Goal: Task Accomplishment & Management: Use online tool/utility

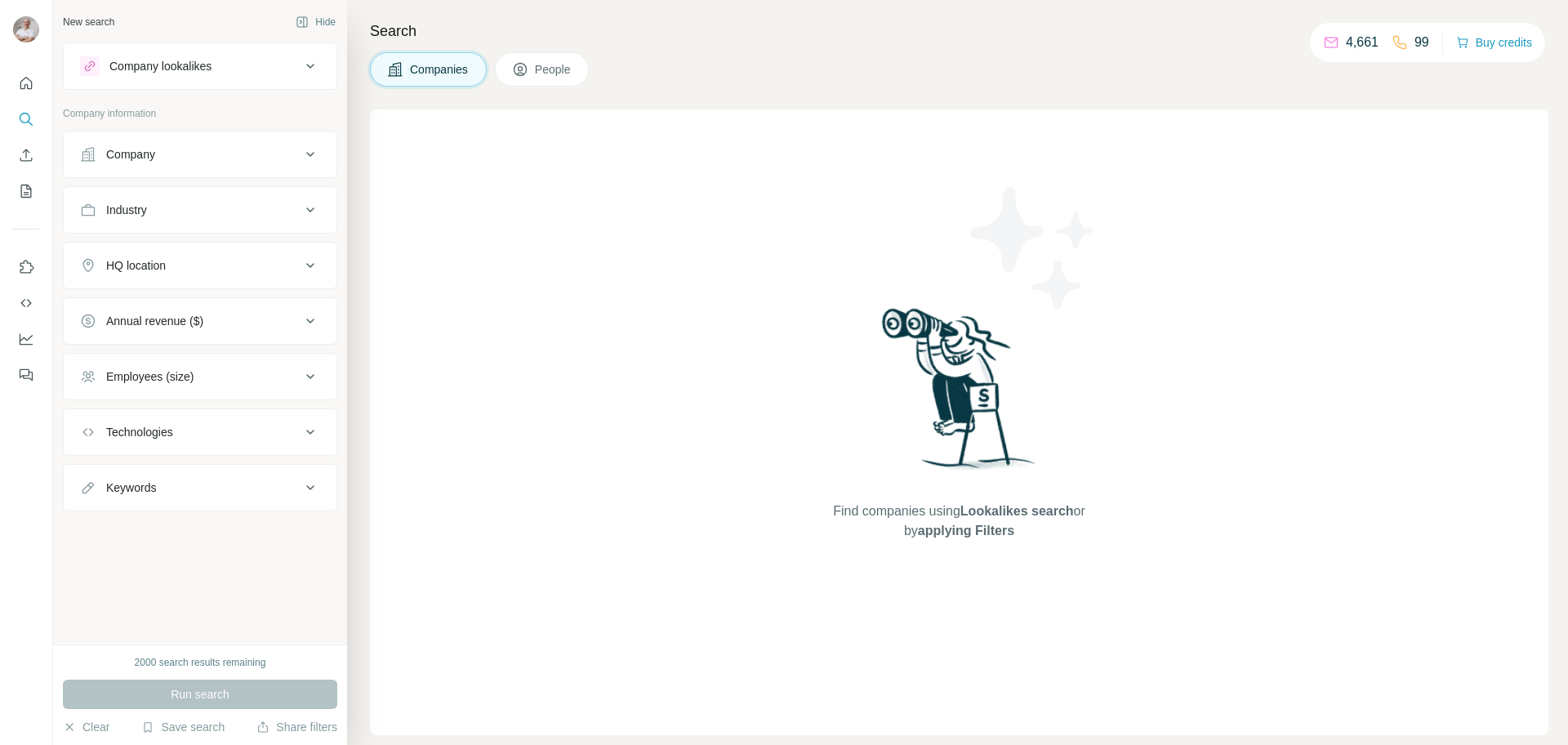
click at [301, 58] on icon at bounding box center [310, 66] width 20 height 20
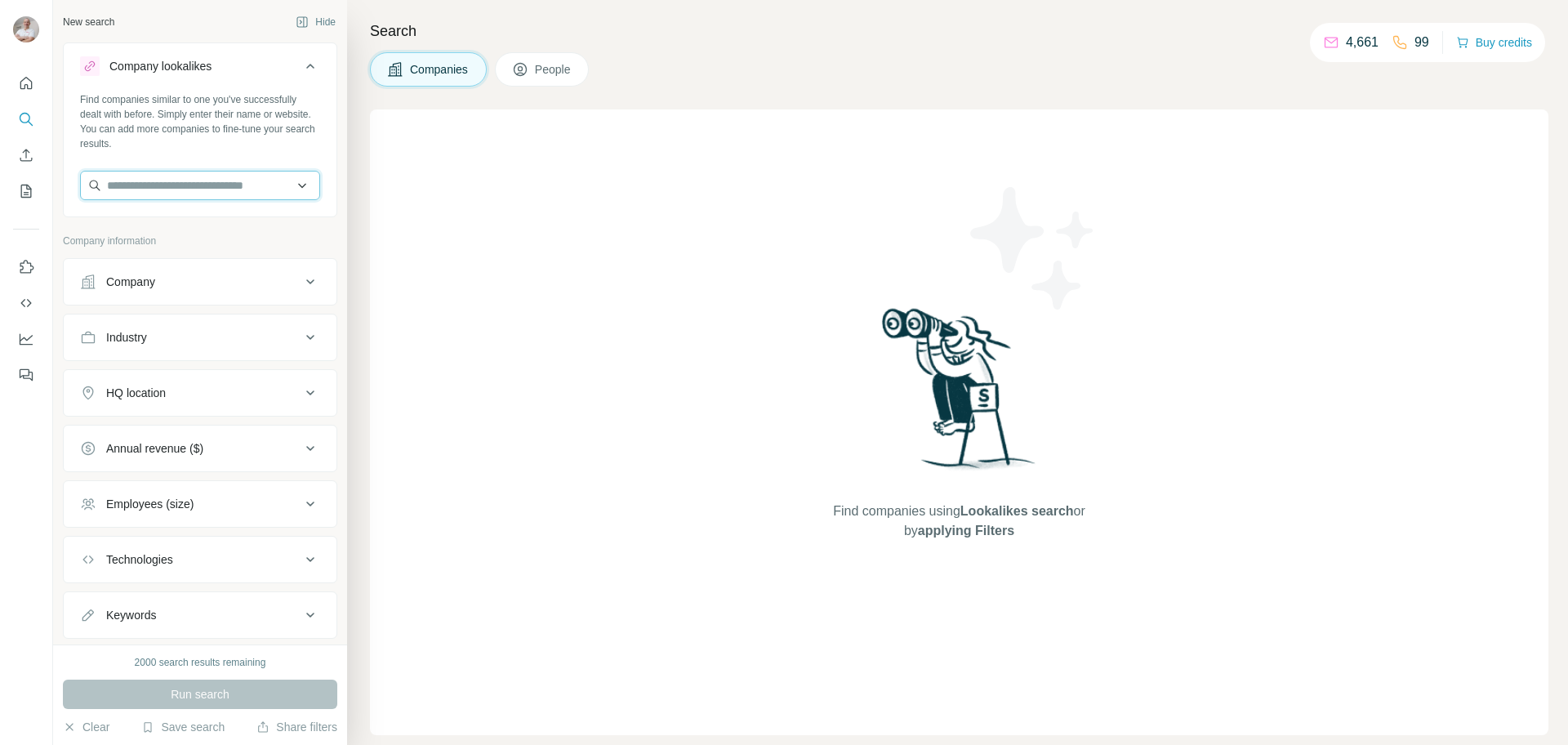
click at [157, 182] on input "text" at bounding box center [200, 185] width 240 height 30
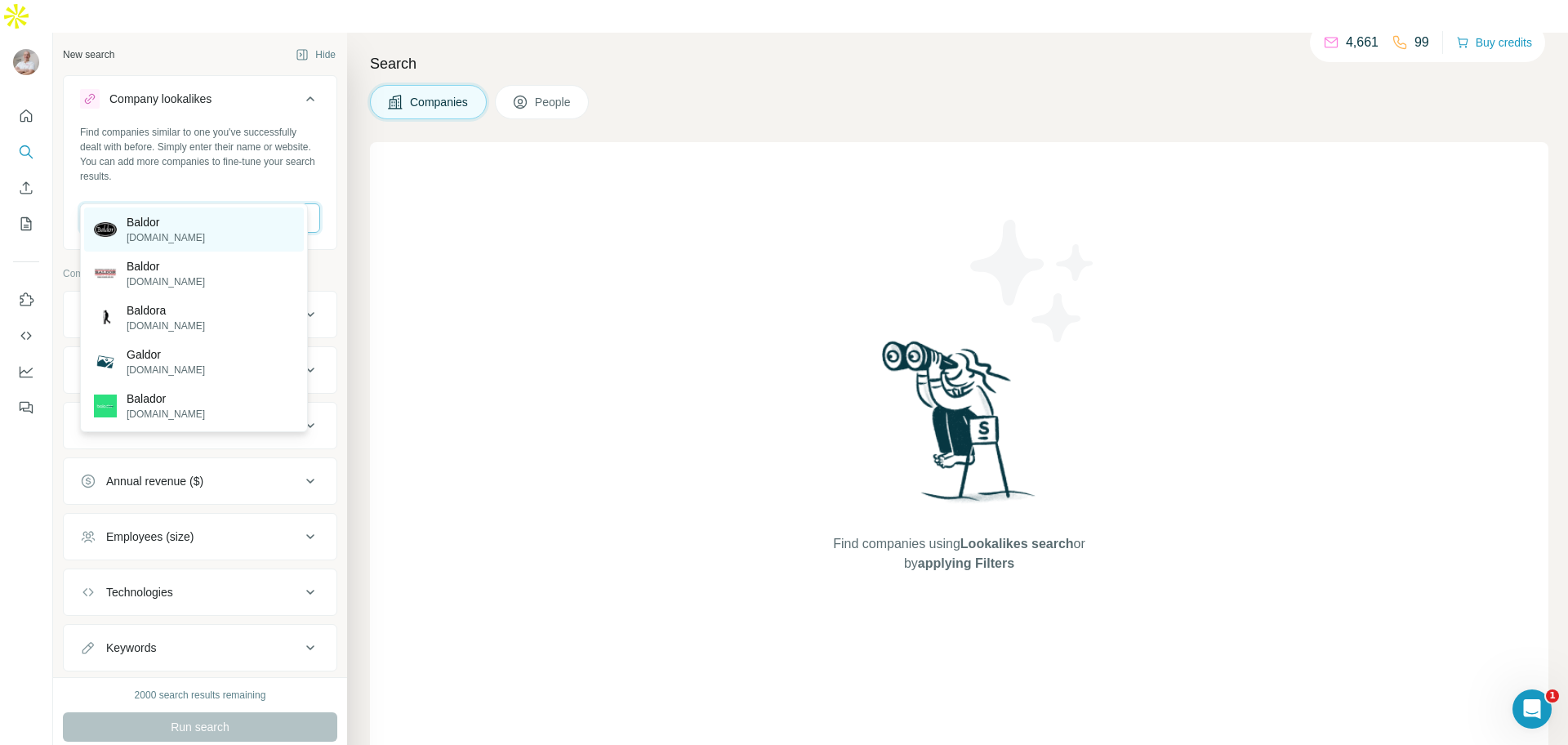
type input "******"
click at [169, 229] on p "Baldor" at bounding box center [166, 222] width 78 height 16
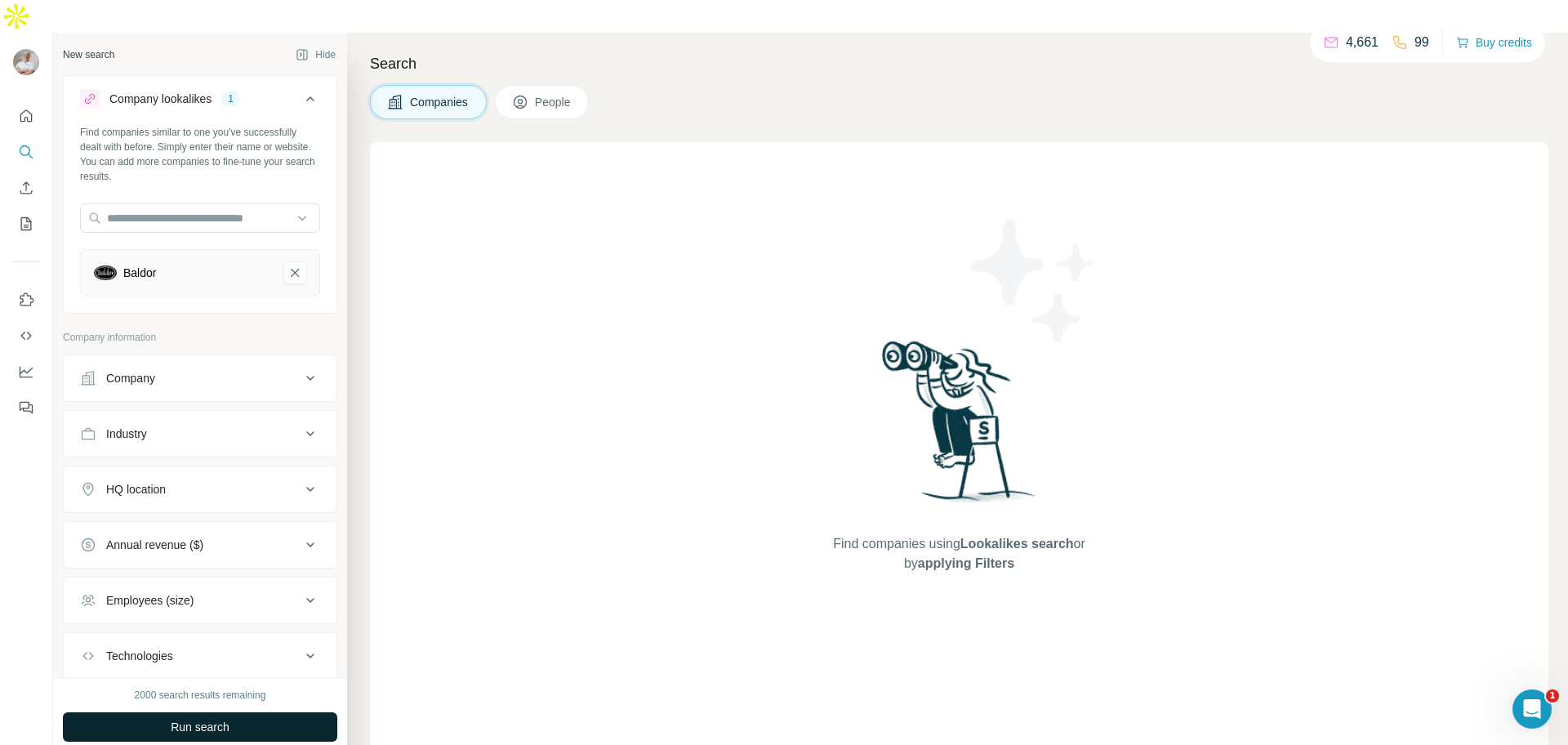
click at [206, 718] on span "Run search" at bounding box center [200, 726] width 59 height 16
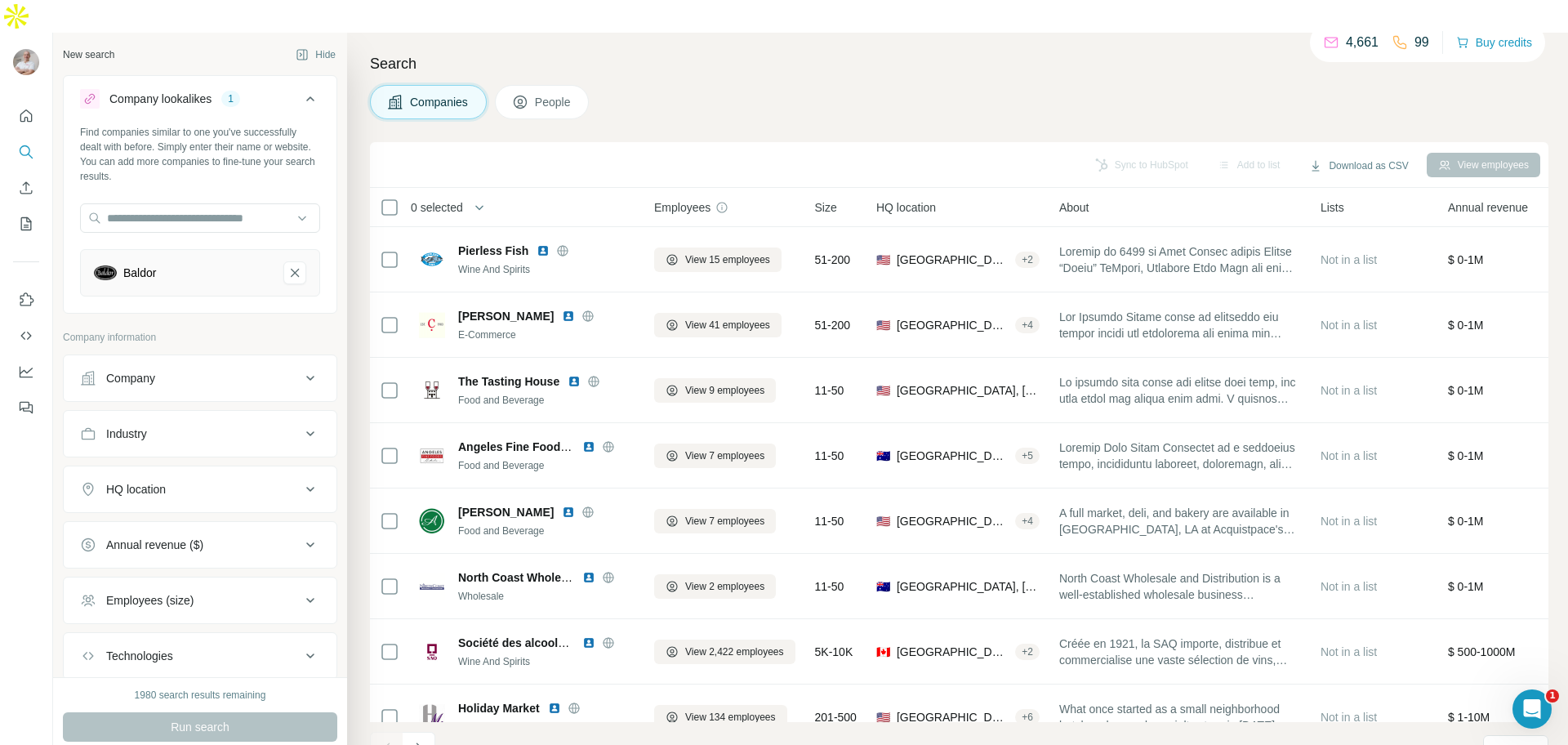
click at [300, 591] on icon at bounding box center [310, 600] width 20 height 20
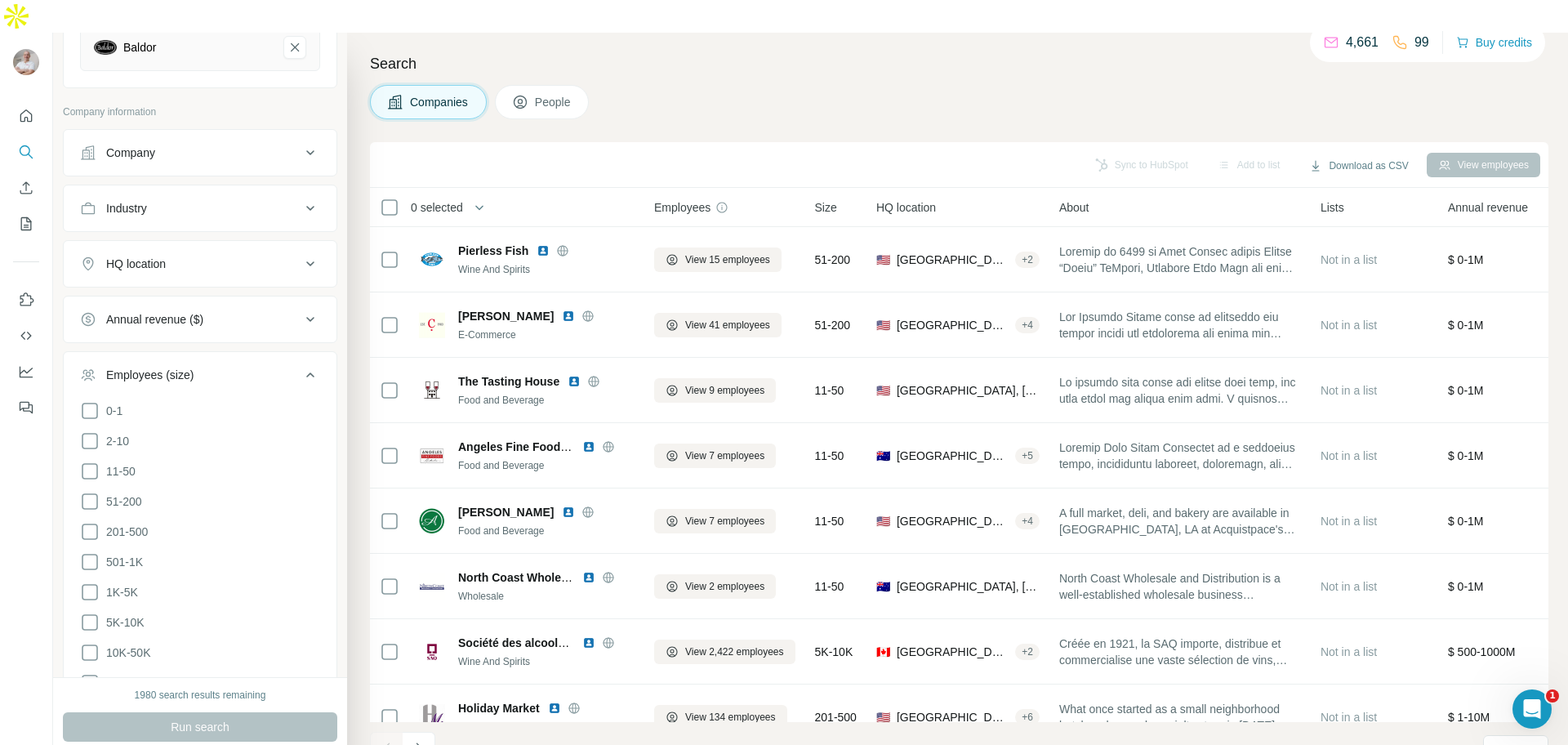
scroll to position [226, 0]
click at [88, 521] on icon at bounding box center [90, 531] width 20 height 20
click at [93, 552] on icon at bounding box center [90, 561] width 20 height 20
click at [92, 581] on icon at bounding box center [90, 591] width 20 height 20
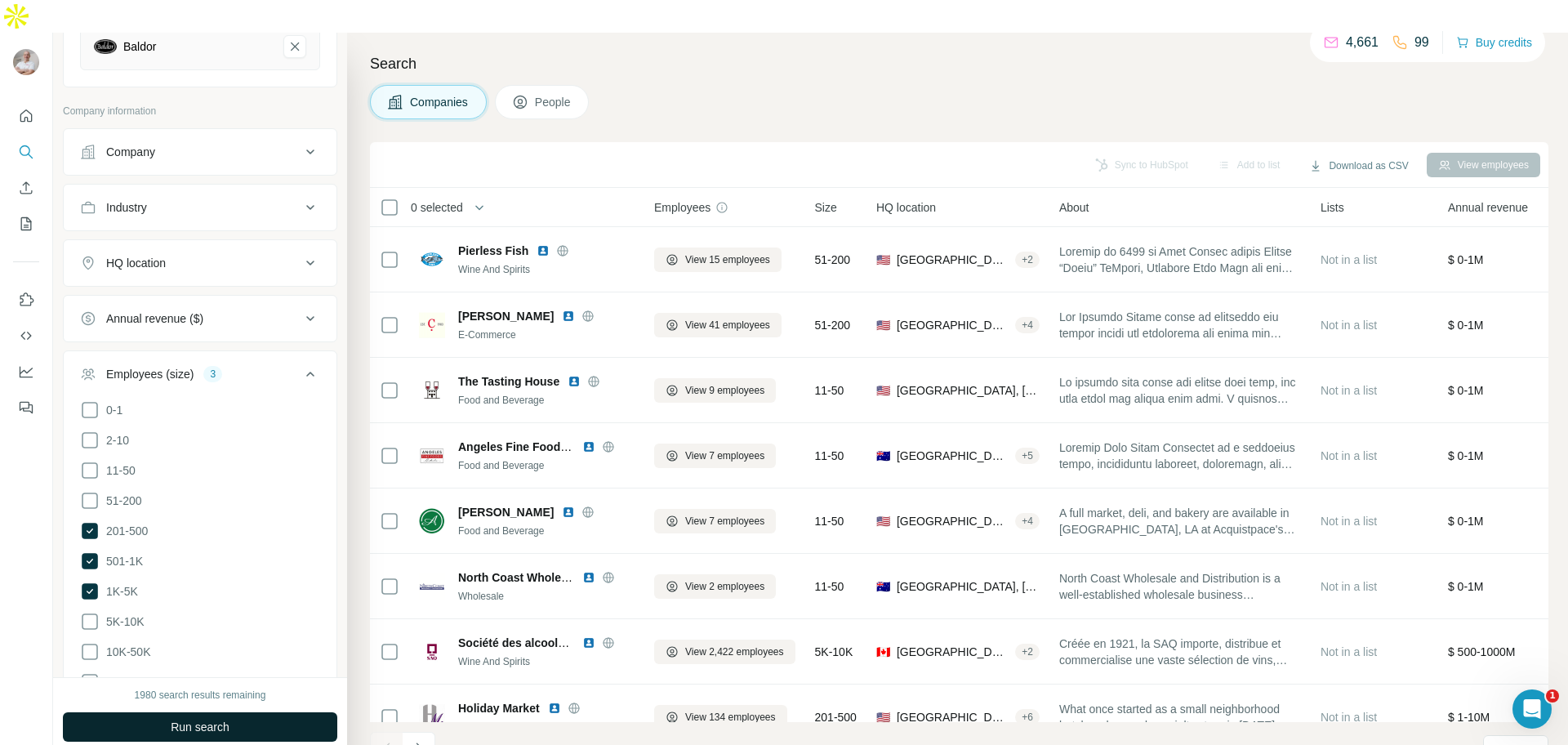
click at [224, 718] on span "Run search" at bounding box center [200, 726] width 59 height 16
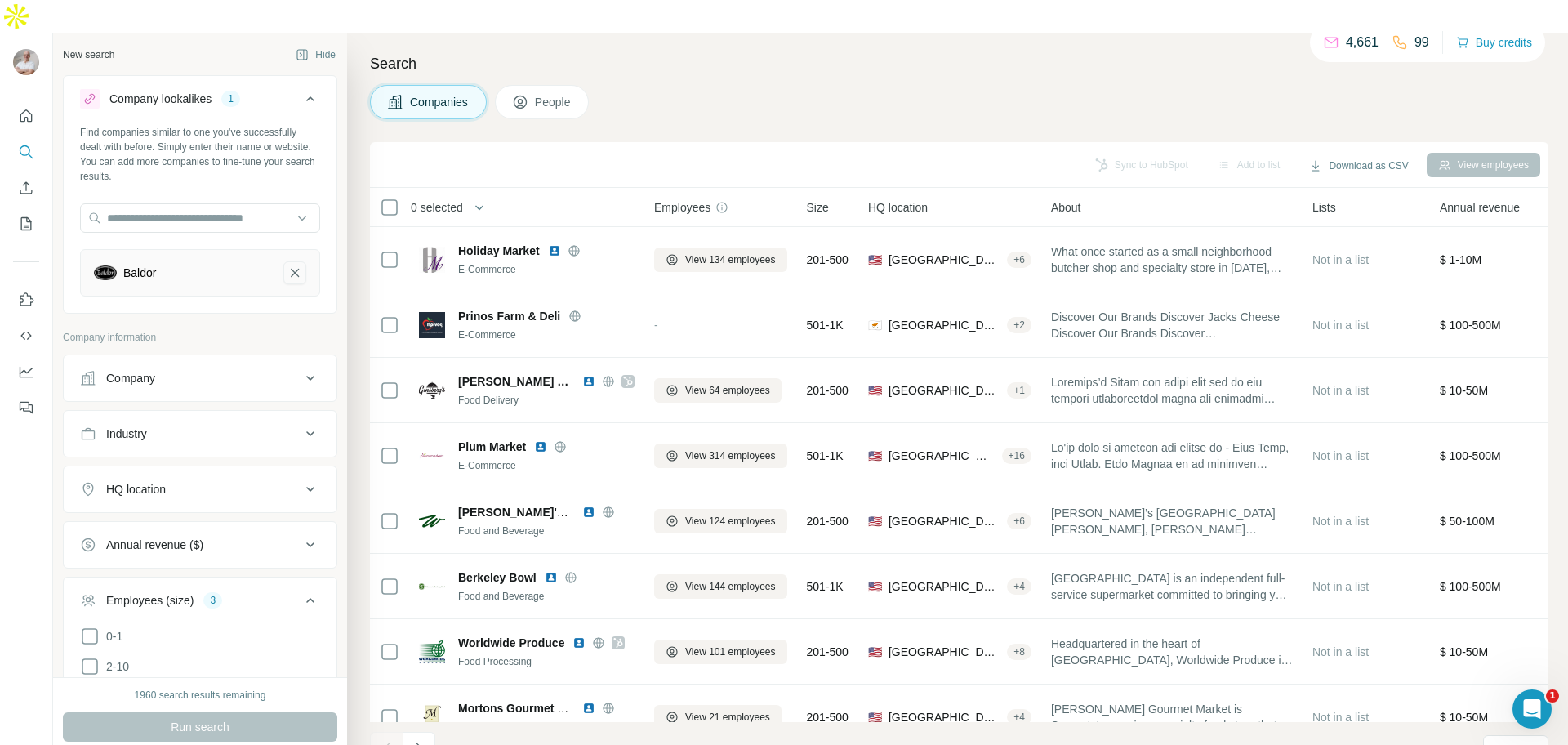
click at [288, 265] on icon "Baldor-remove-button" at bounding box center [294, 272] width 14 height 16
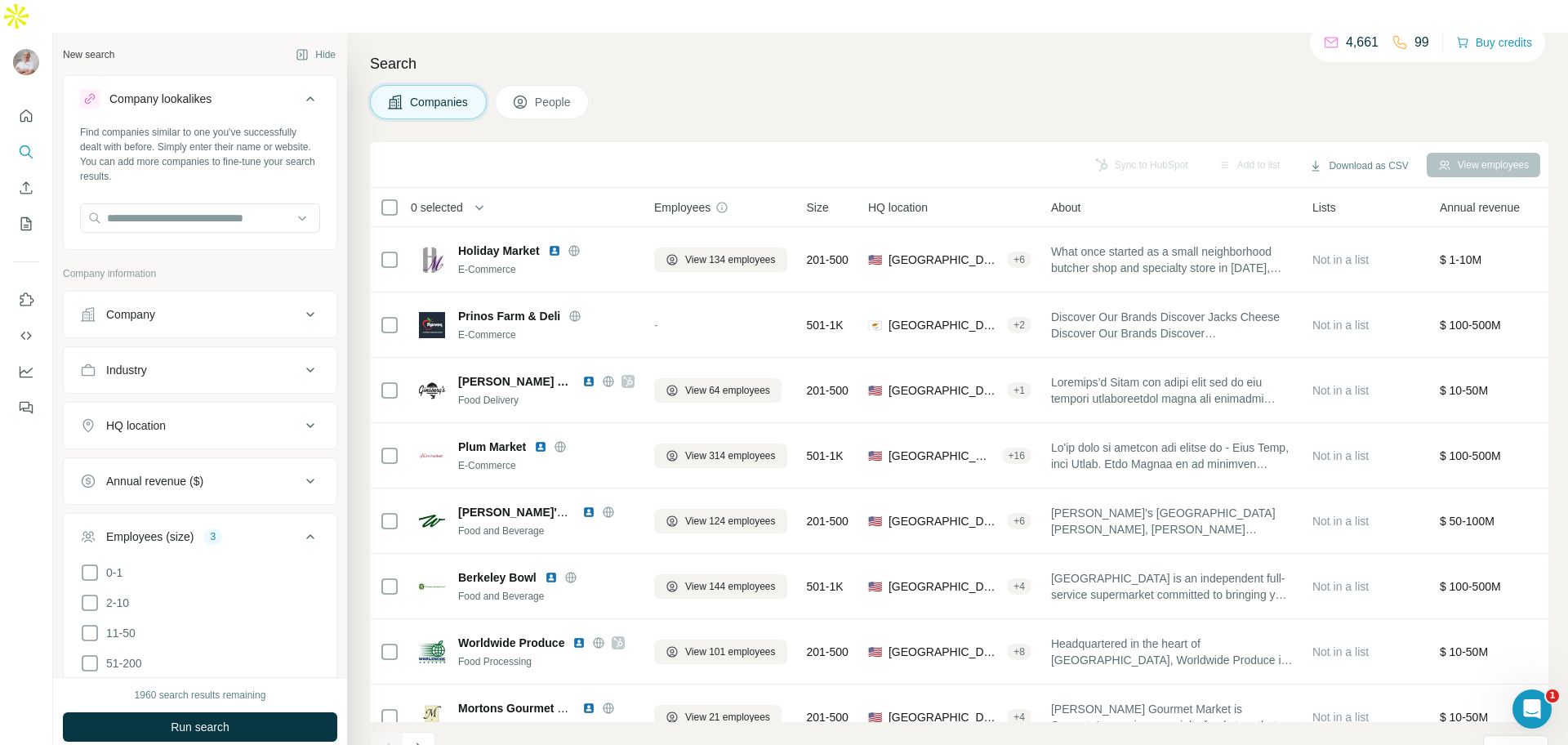
click at [300, 305] on icon at bounding box center [310, 314] width 20 height 20
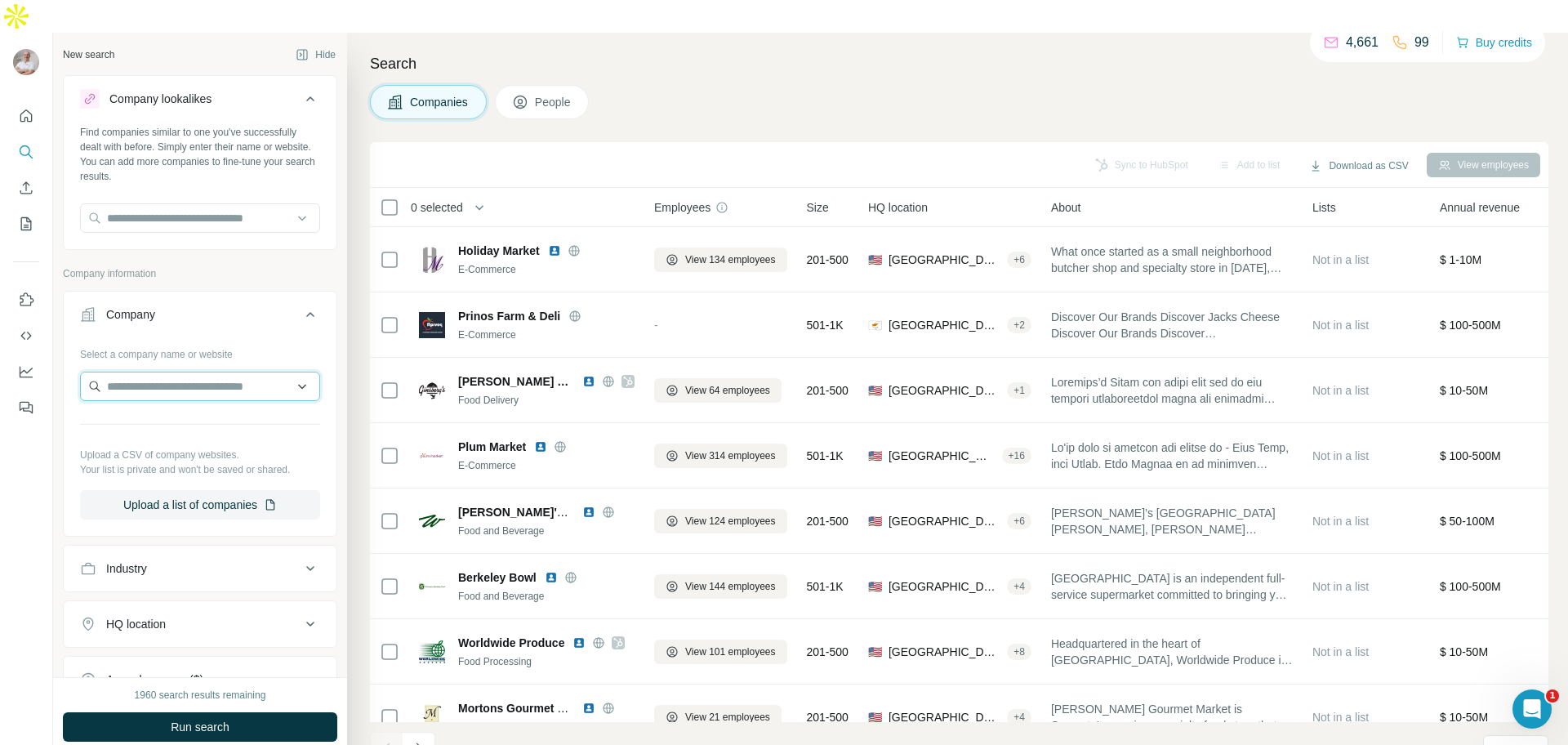
click at [213, 372] on input "text" at bounding box center [200, 386] width 240 height 30
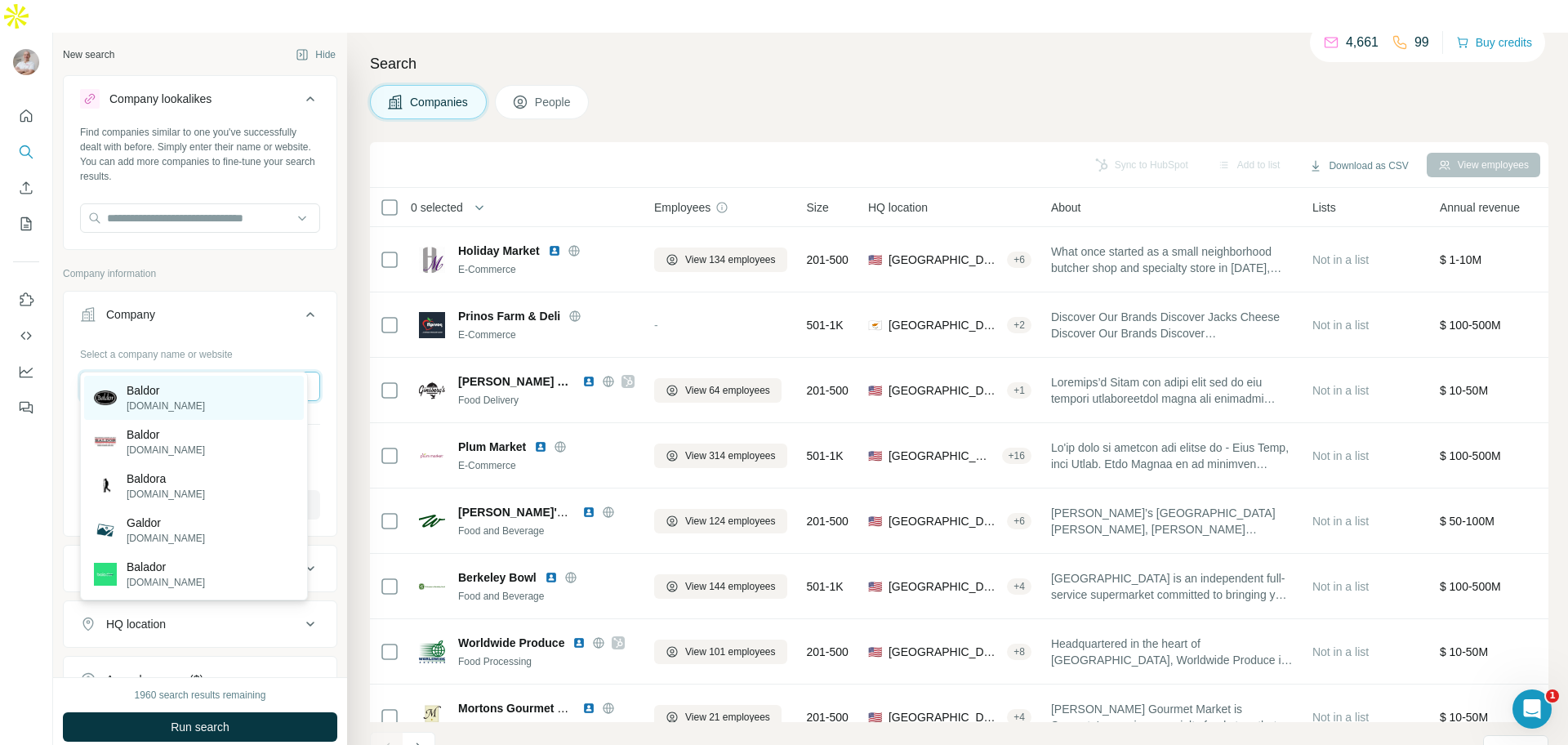
type input "******"
click at [175, 387] on p "Baldor" at bounding box center [166, 390] width 78 height 16
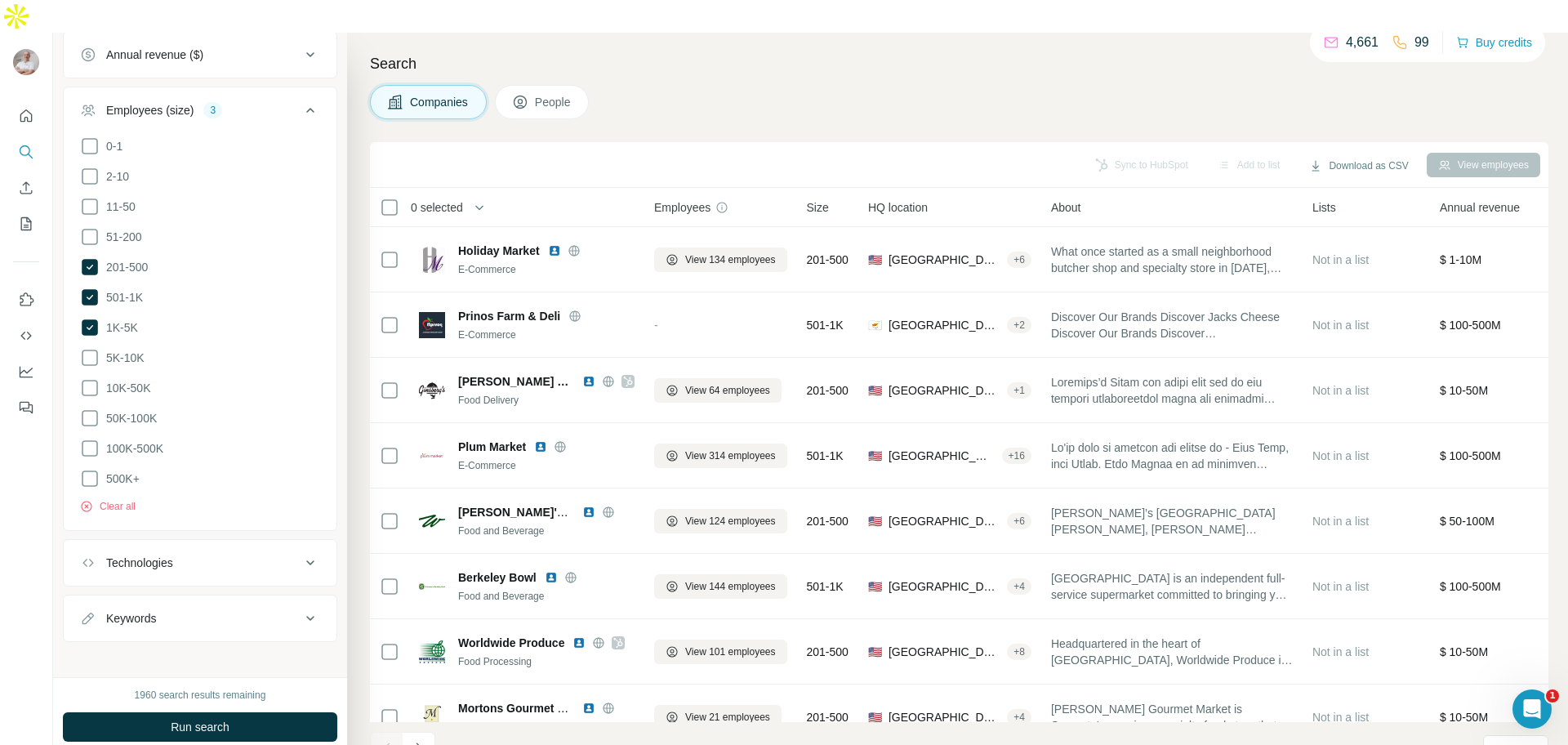
scroll to position [683, 0]
click at [135, 497] on button "Clear all" at bounding box center [108, 504] width 55 height 14
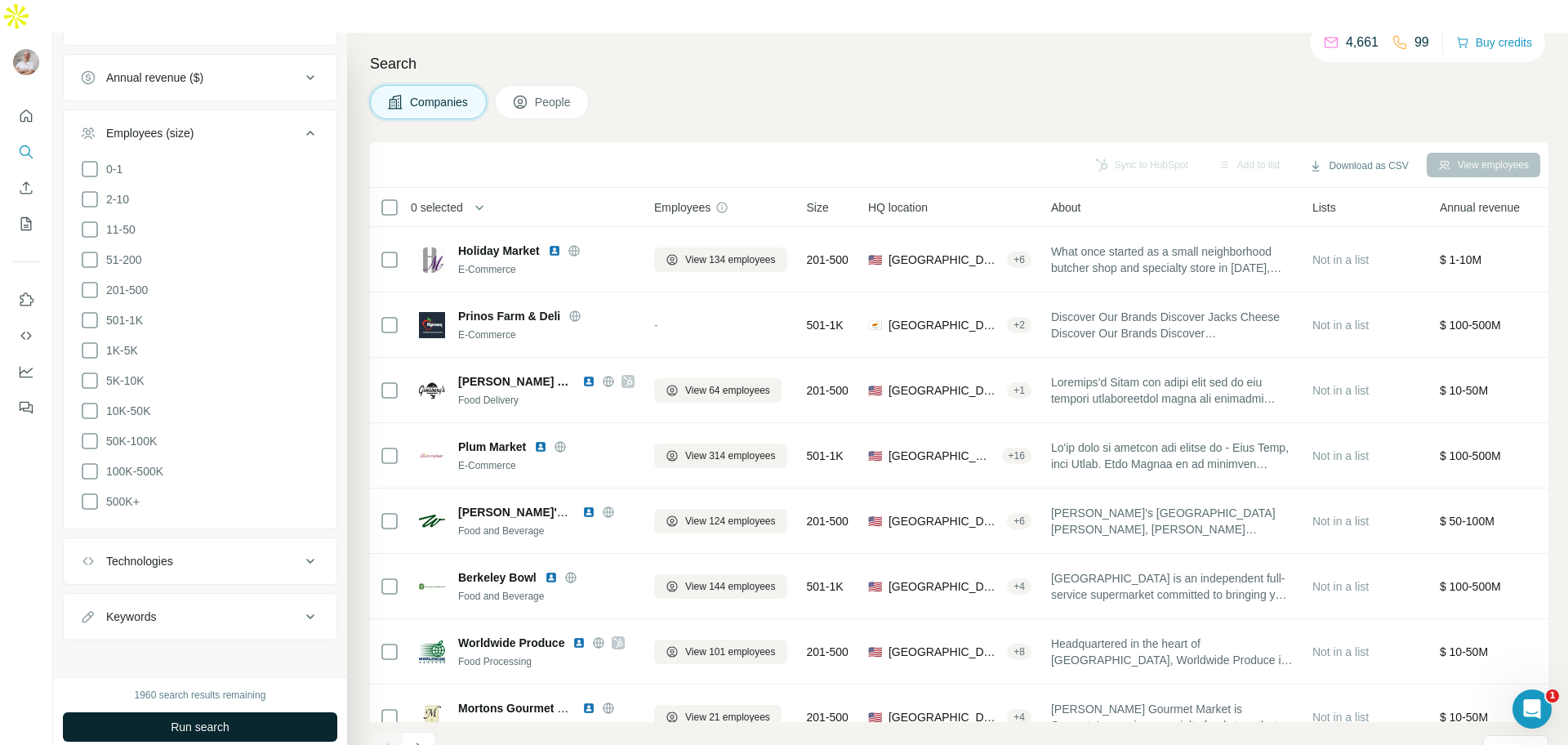
click at [239, 713] on button "Run search" at bounding box center [200, 727] width 274 height 30
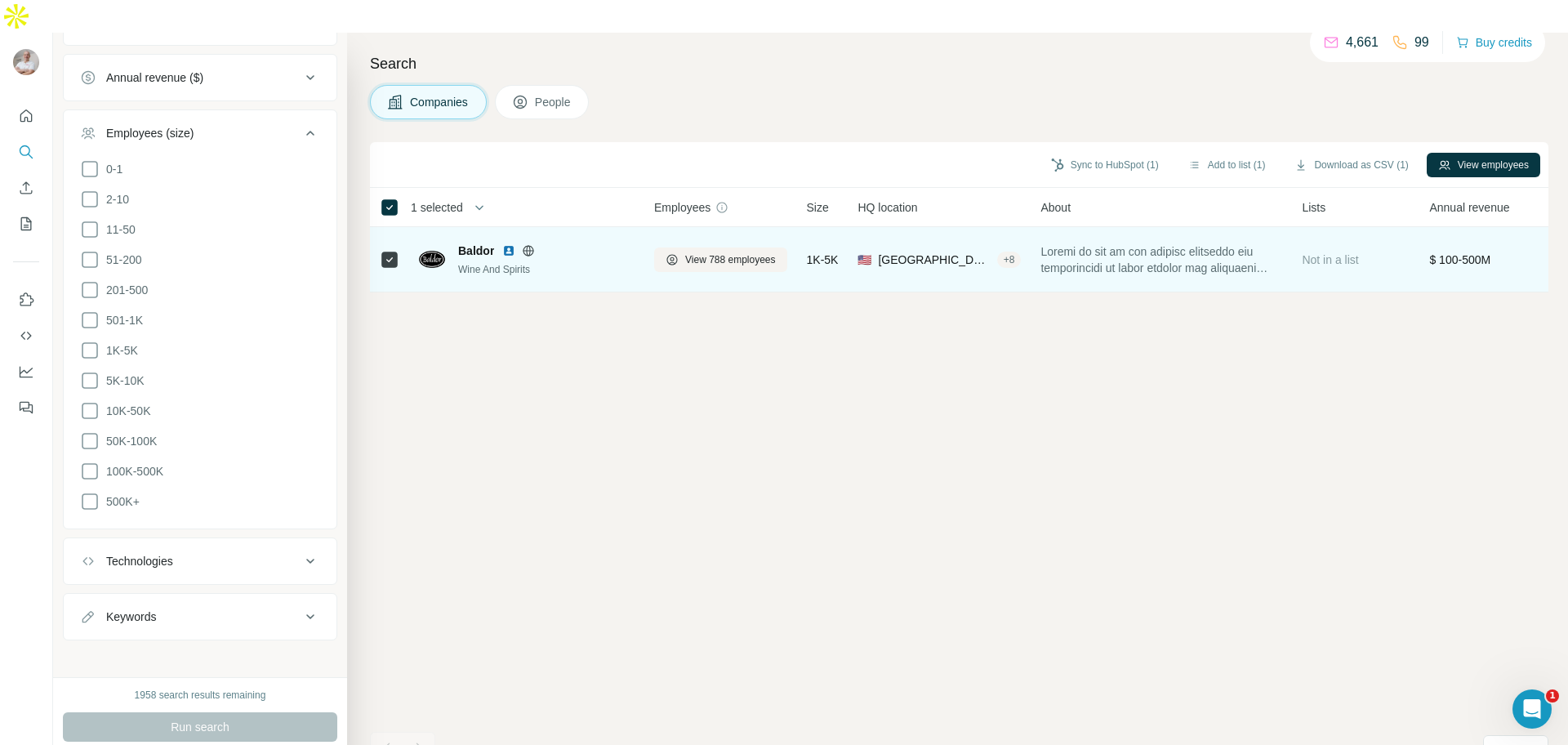
click at [1167, 243] on span at bounding box center [1161, 259] width 242 height 32
click at [1183, 243] on span at bounding box center [1161, 259] width 242 height 32
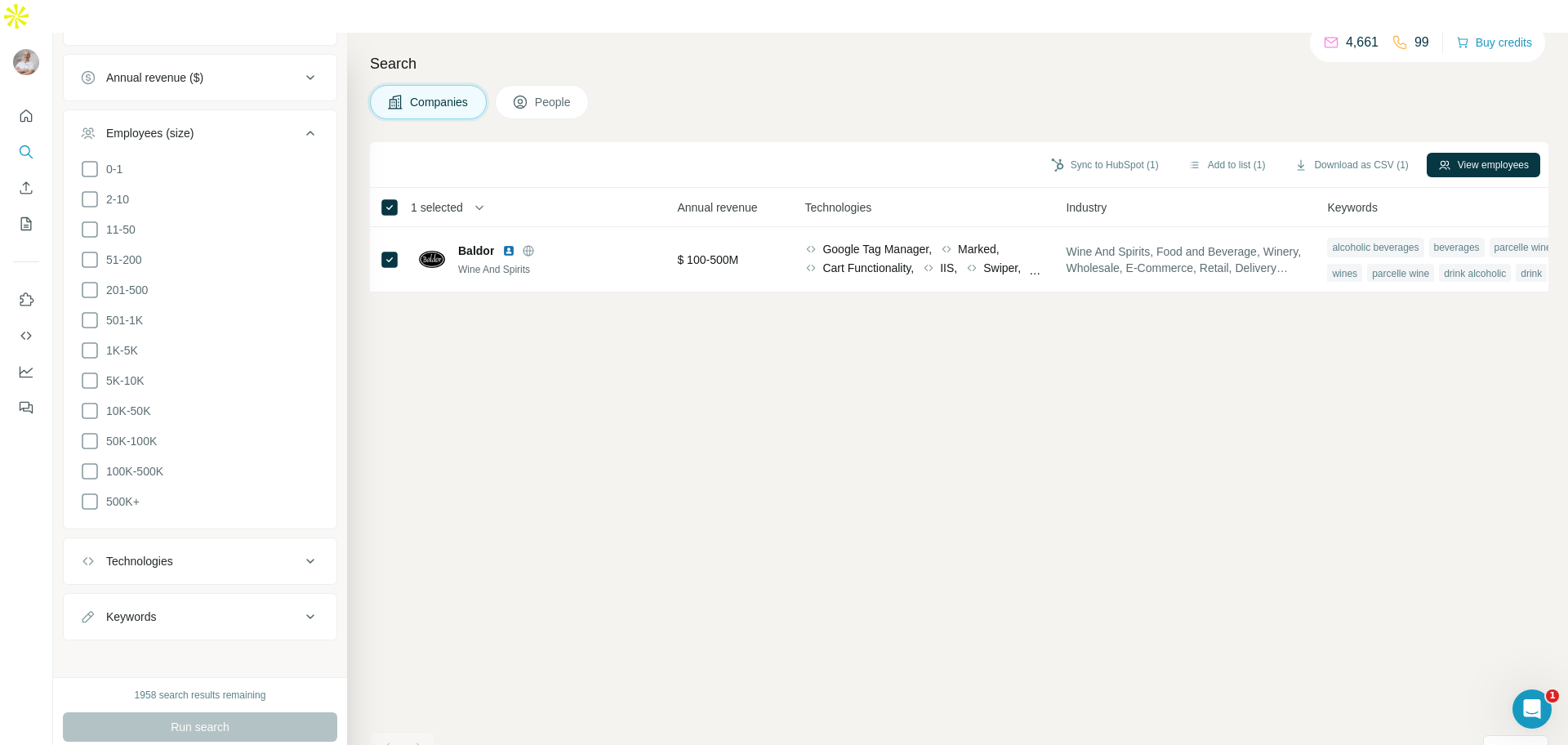
scroll to position [0, 795]
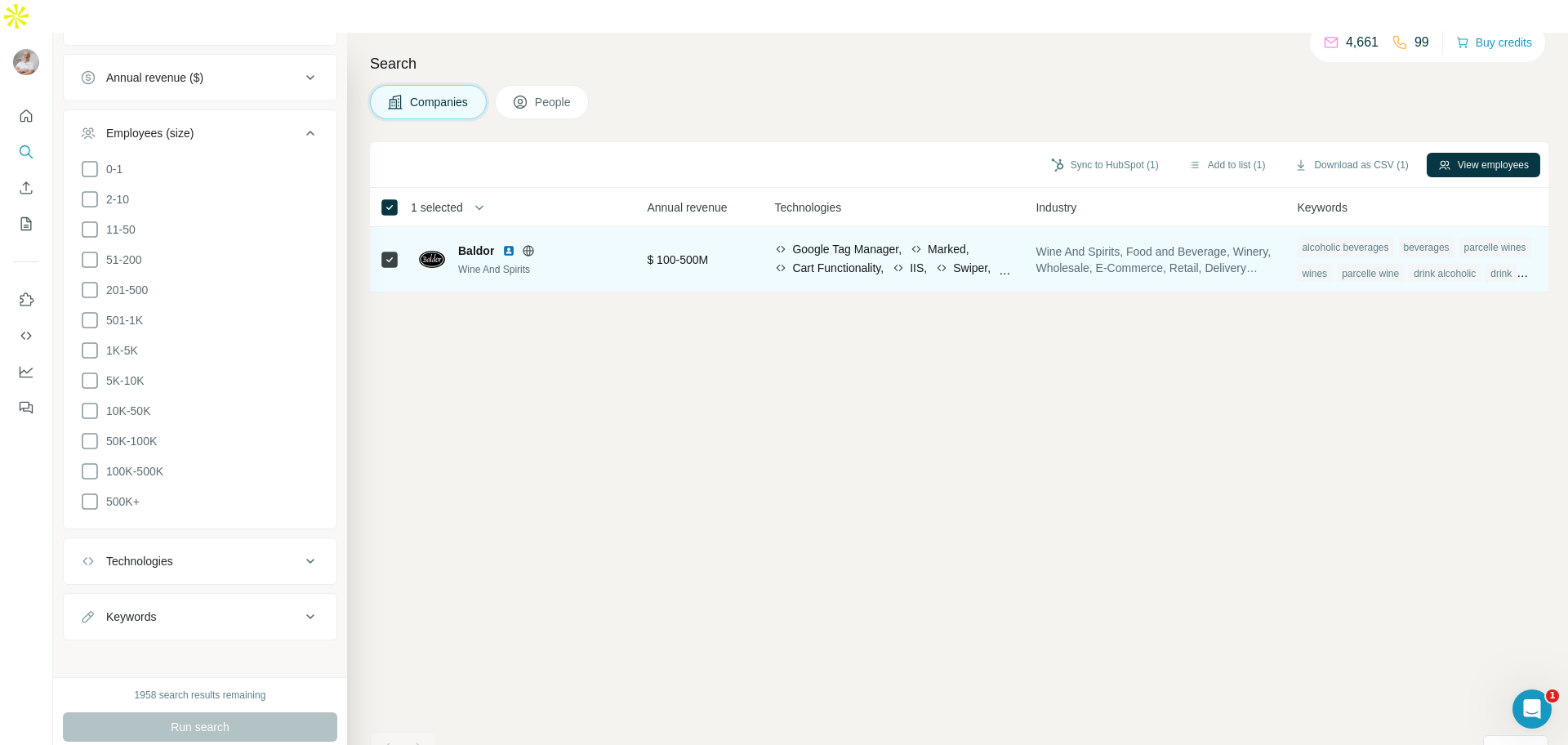
click at [1404, 264] on div "parcelle wine" at bounding box center [1370, 273] width 67 height 20
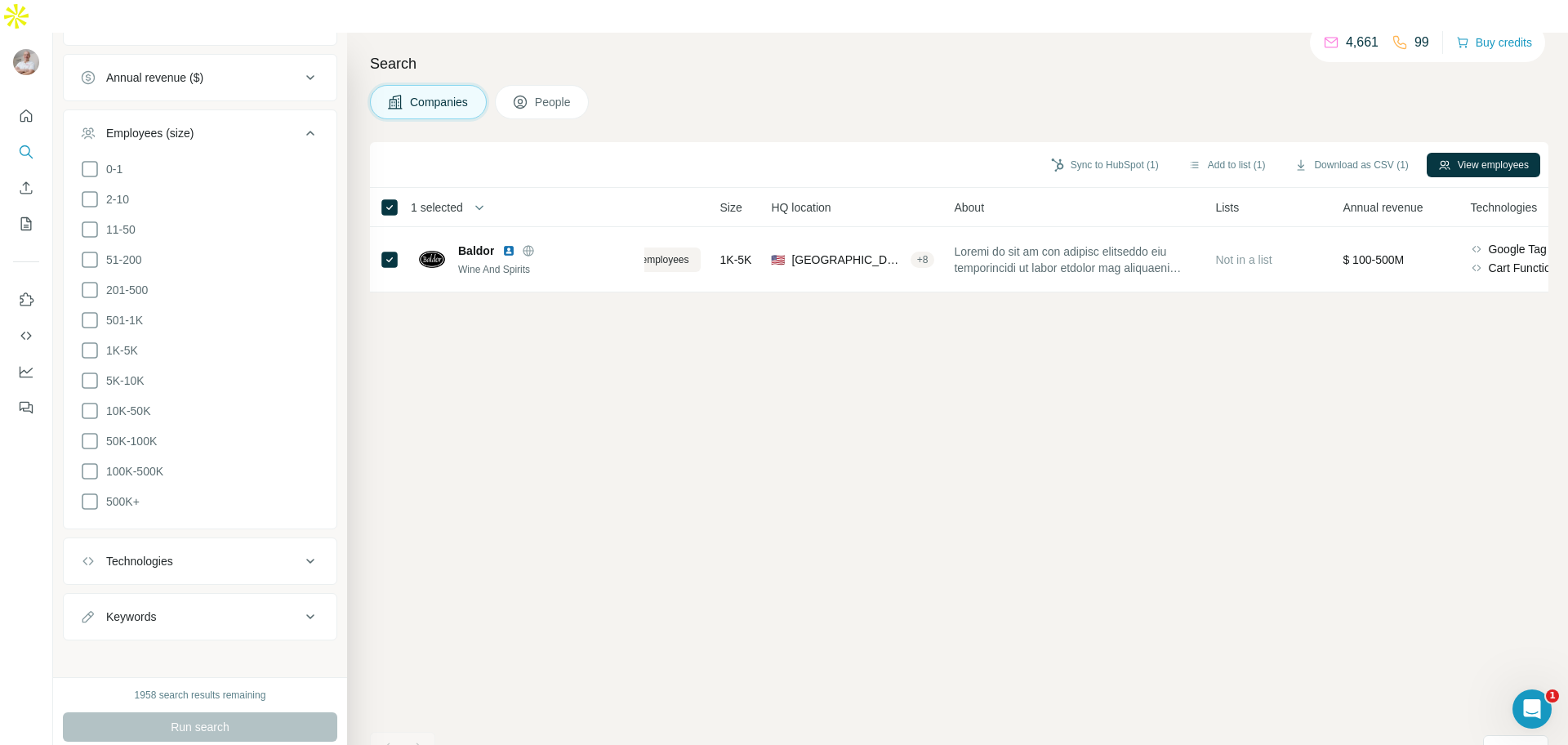
scroll to position [0, 0]
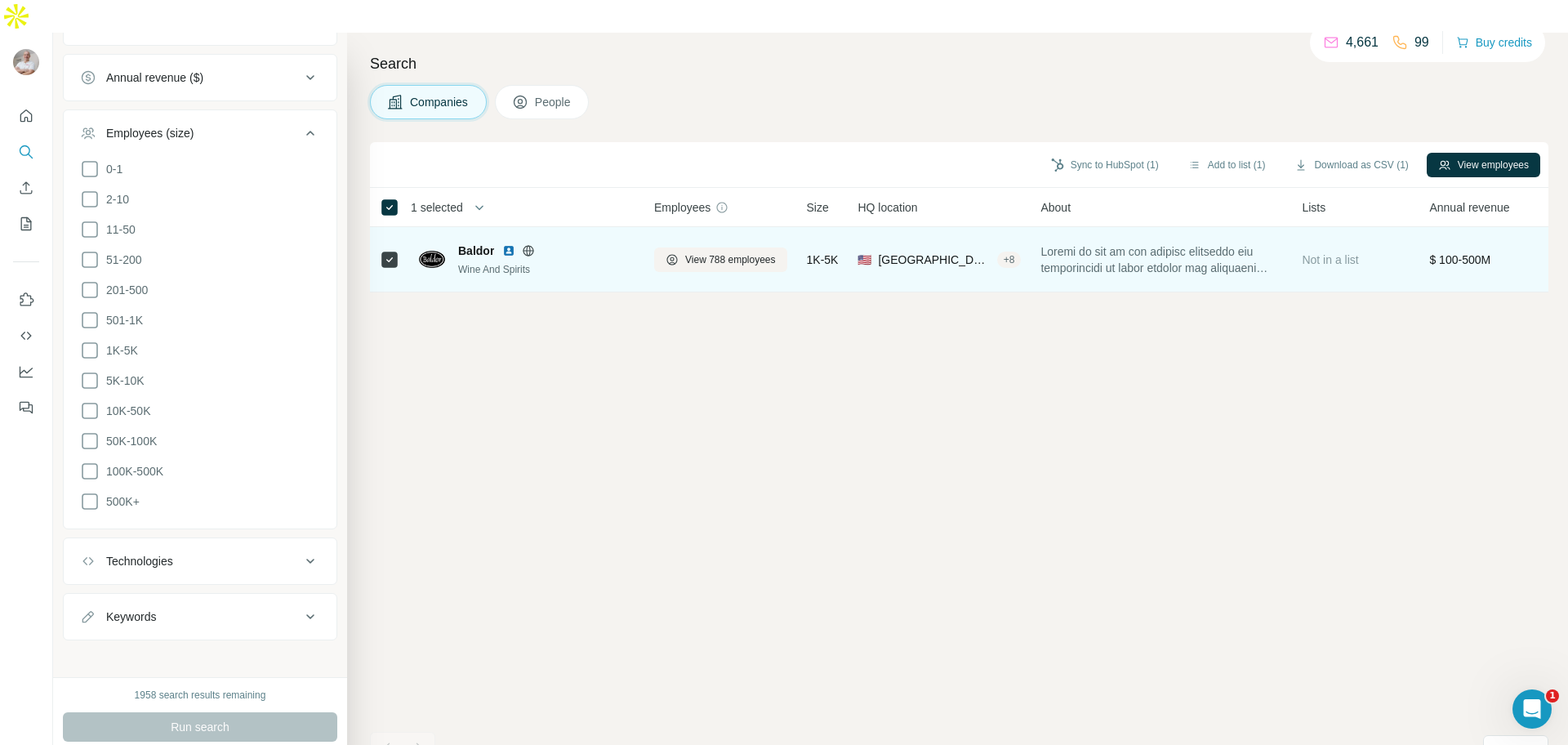
click at [1206, 243] on span at bounding box center [1161, 259] width 242 height 32
click at [1111, 243] on span at bounding box center [1161, 259] width 242 height 32
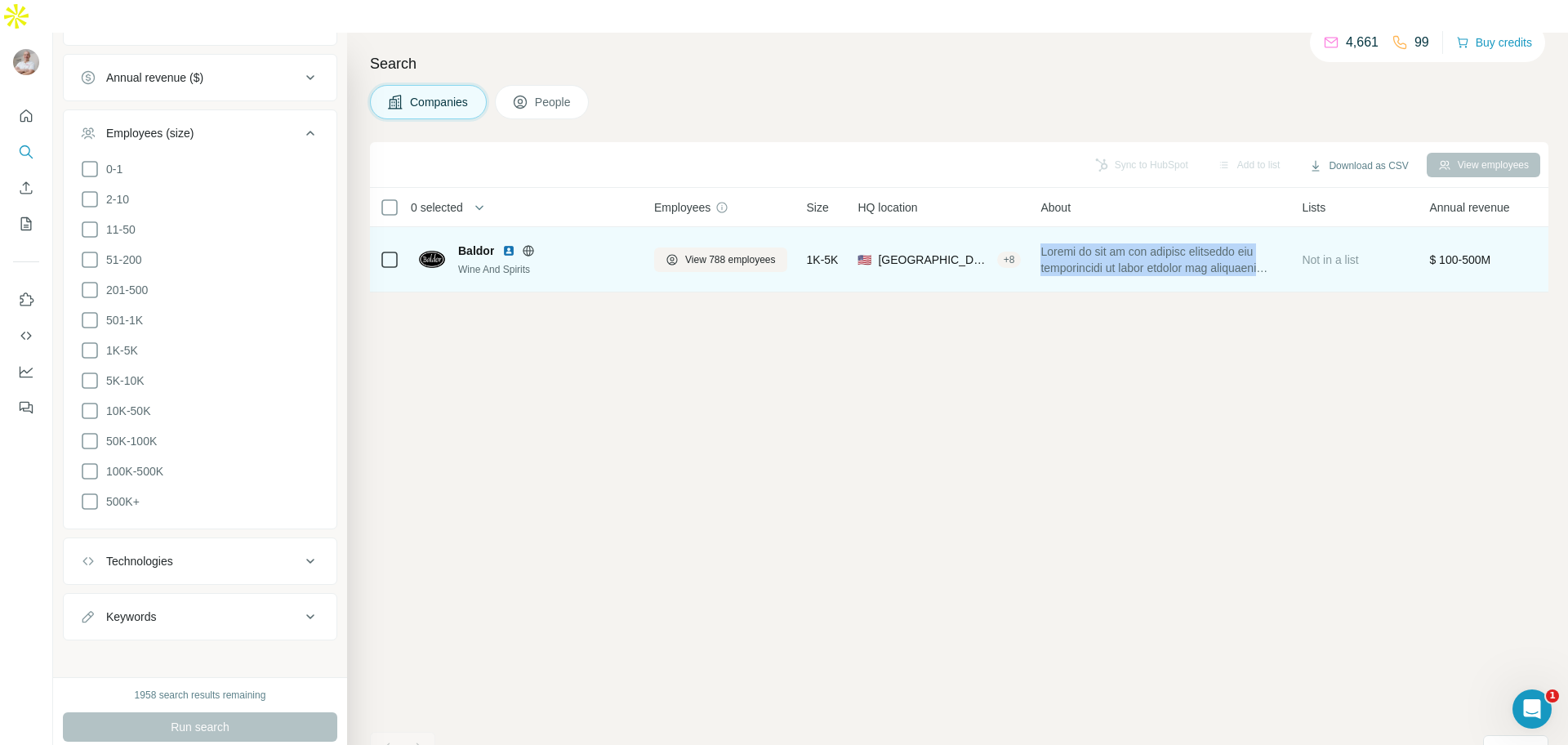
click at [1111, 243] on span at bounding box center [1161, 259] width 242 height 32
click at [1275, 243] on span at bounding box center [1161, 259] width 242 height 32
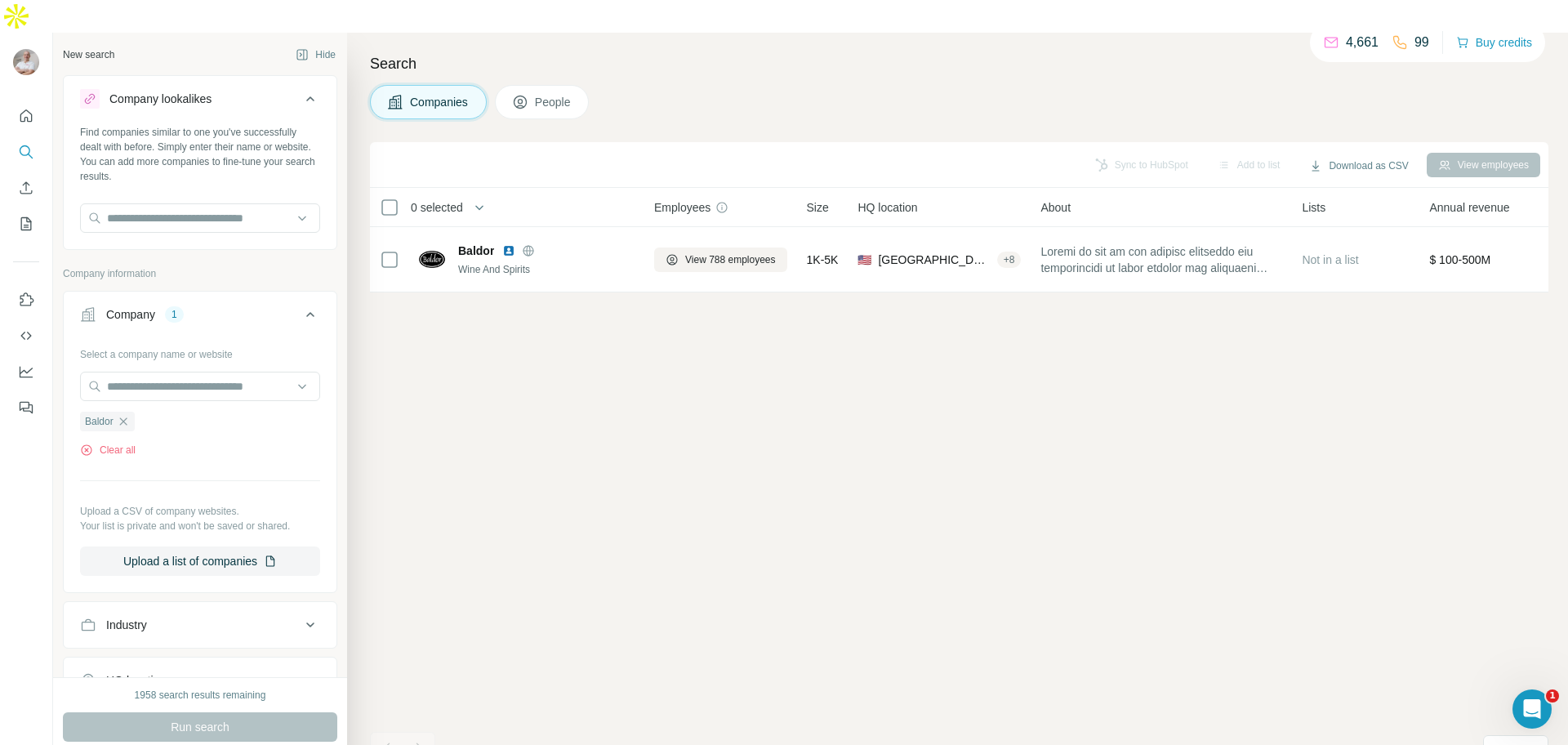
click at [558, 94] on span "People" at bounding box center [553, 102] width 37 height 16
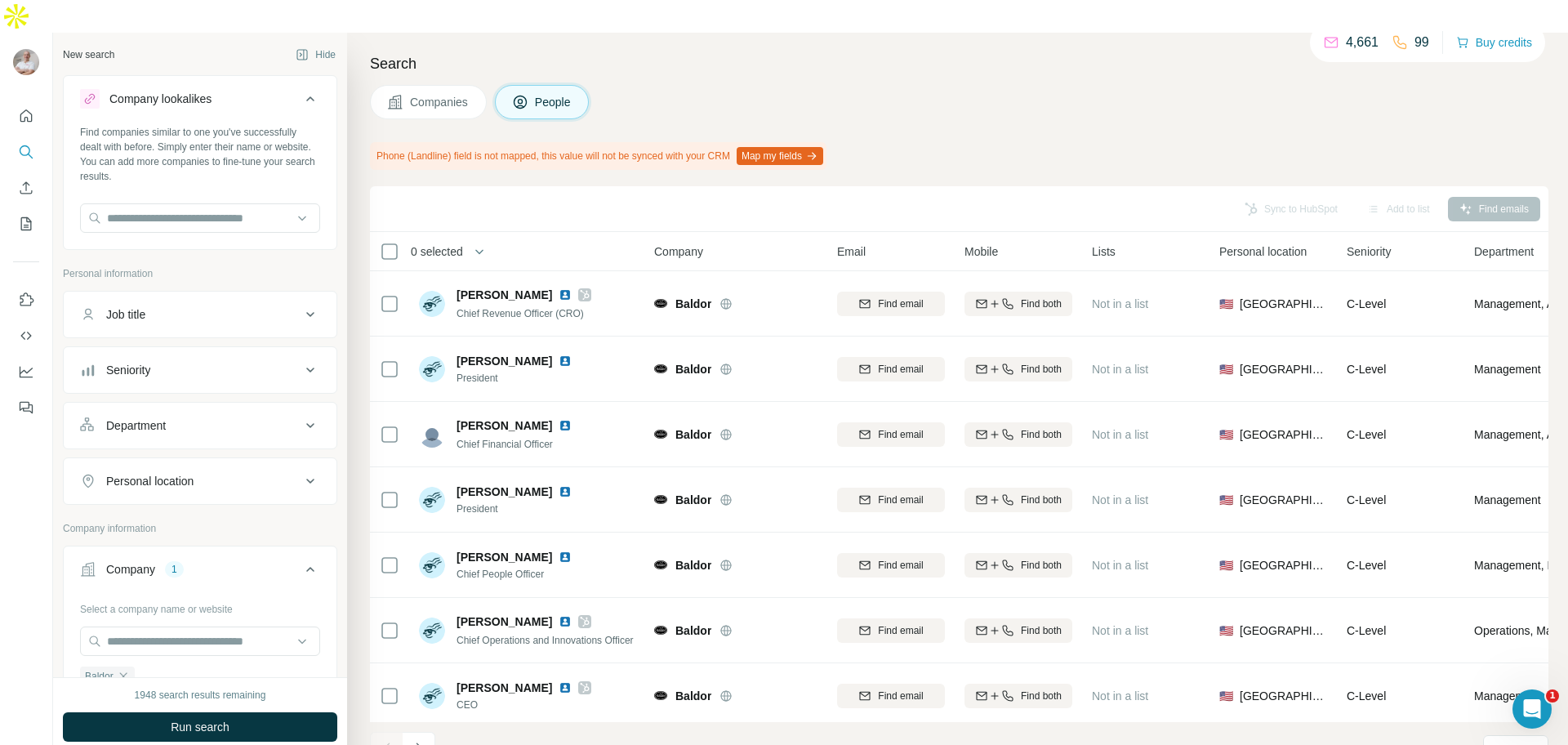
click at [222, 417] on div "Department" at bounding box center [190, 425] width 220 height 16
click at [199, 457] on input at bounding box center [191, 466] width 202 height 18
type input "*****"
click at [195, 457] on input "*****" at bounding box center [191, 466] width 202 height 18
click at [195, 457] on input at bounding box center [191, 466] width 202 height 18
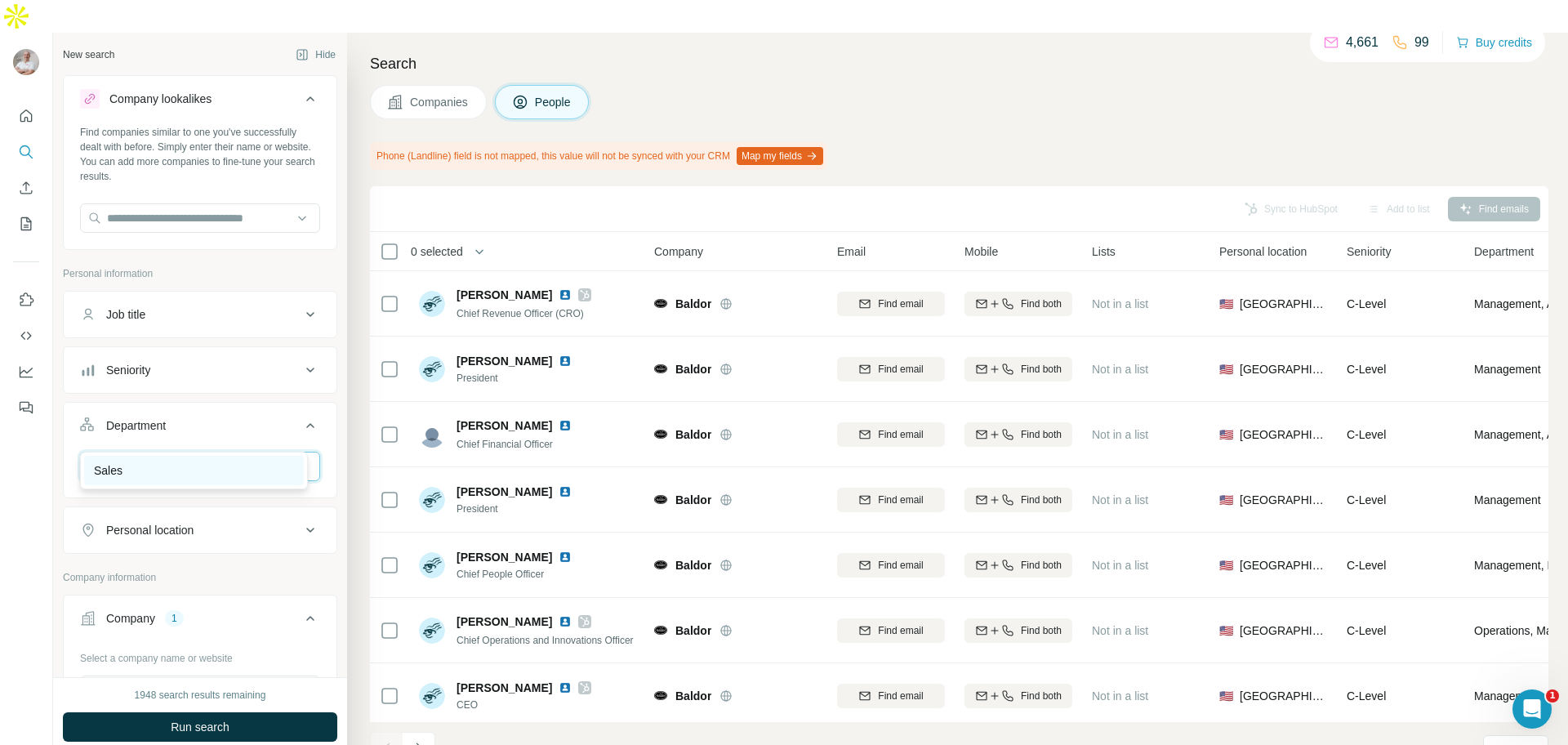
type input "*****"
click at [115, 470] on p "Sales" at bounding box center [109, 470] width 29 height 16
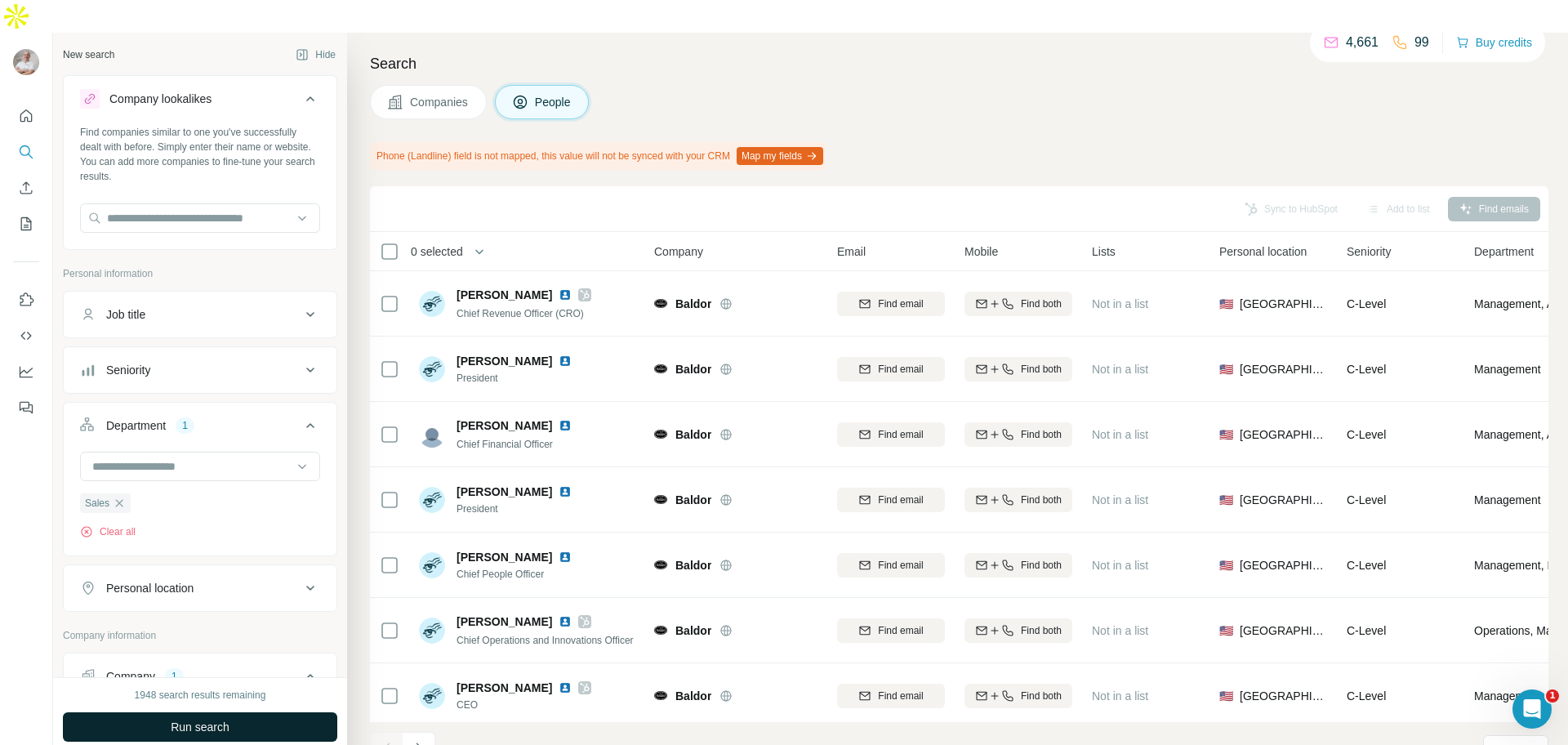
click at [202, 718] on span "Run search" at bounding box center [200, 726] width 59 height 16
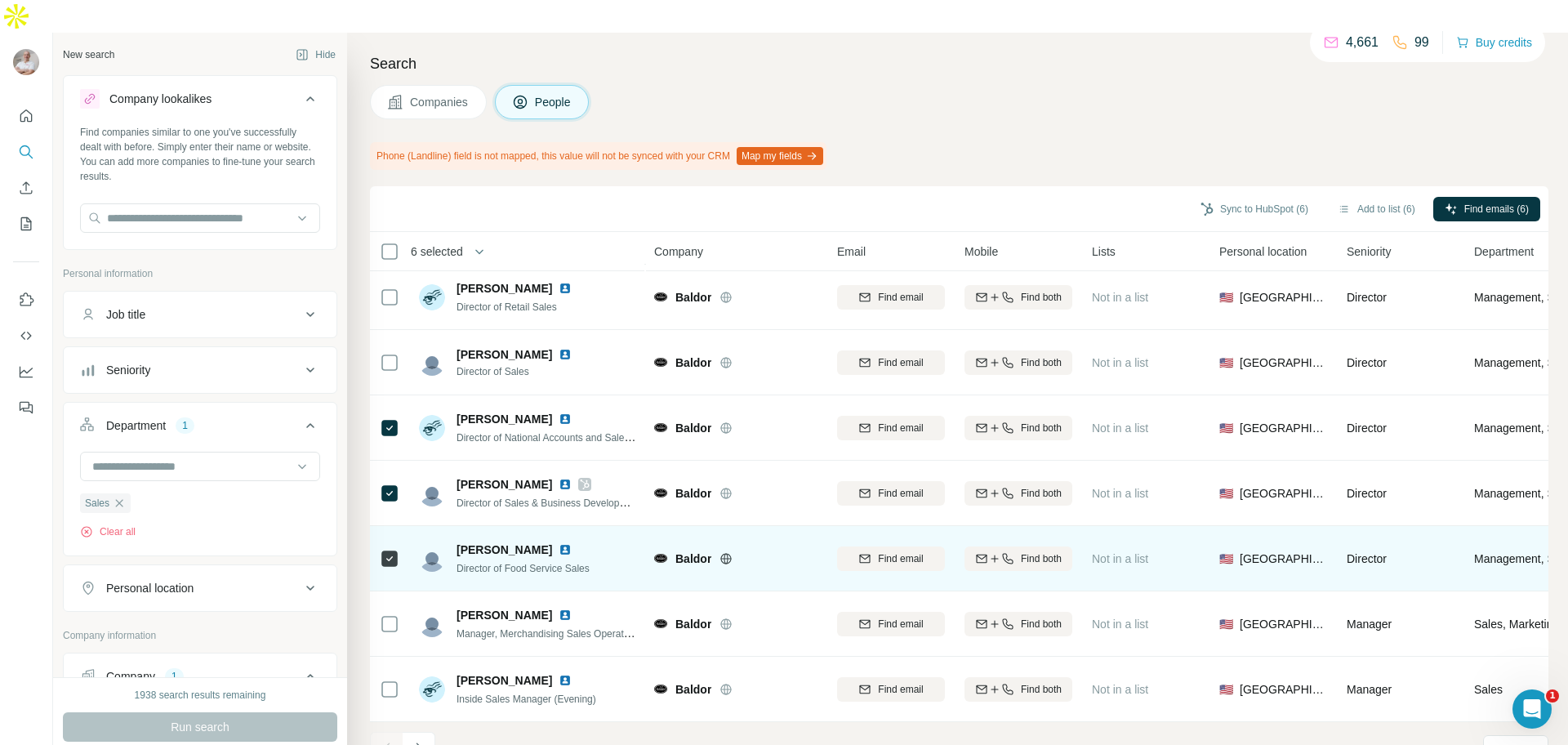
scroll to position [211, 0]
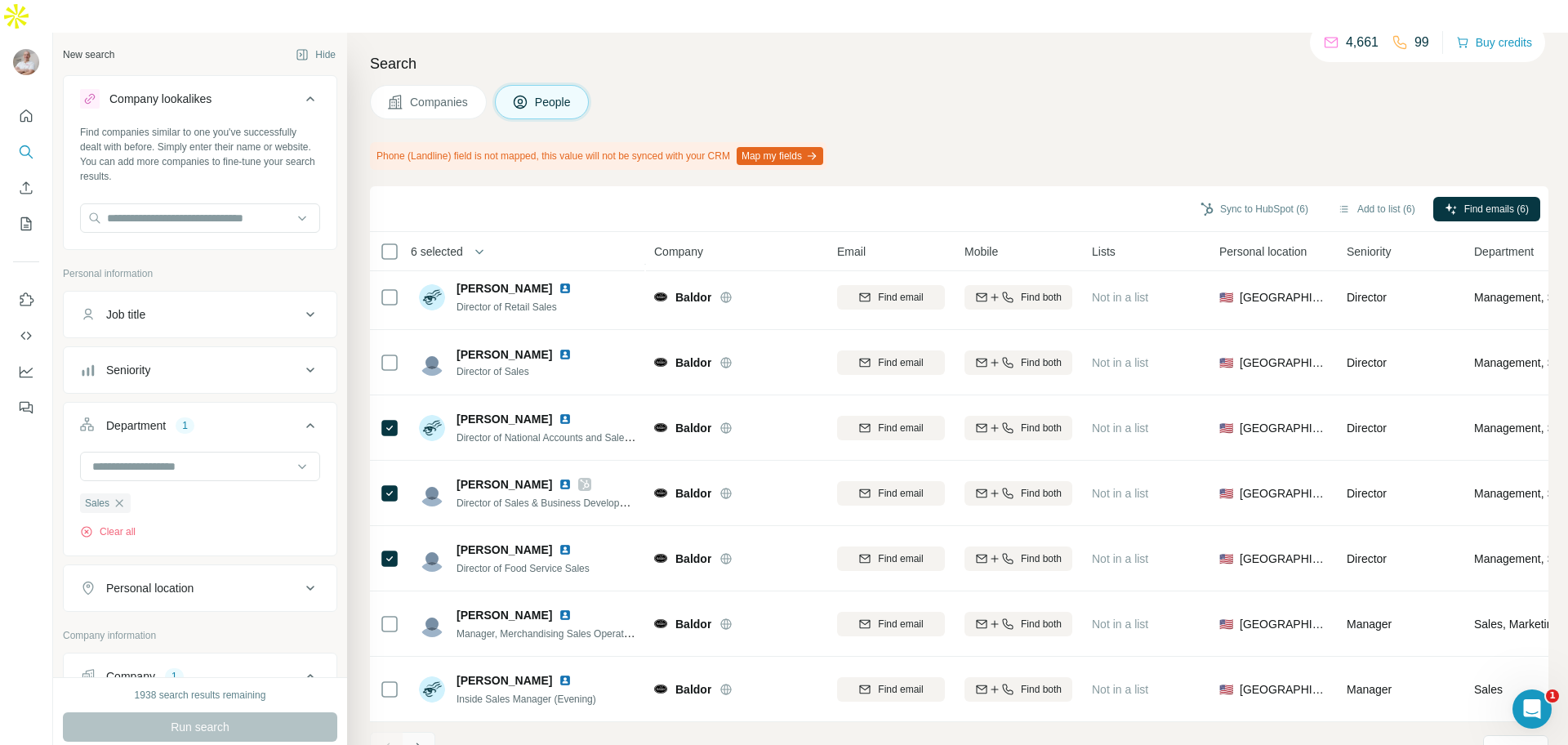
click at [417, 740] on icon "Navigate to next page" at bounding box center [418, 748] width 16 height 16
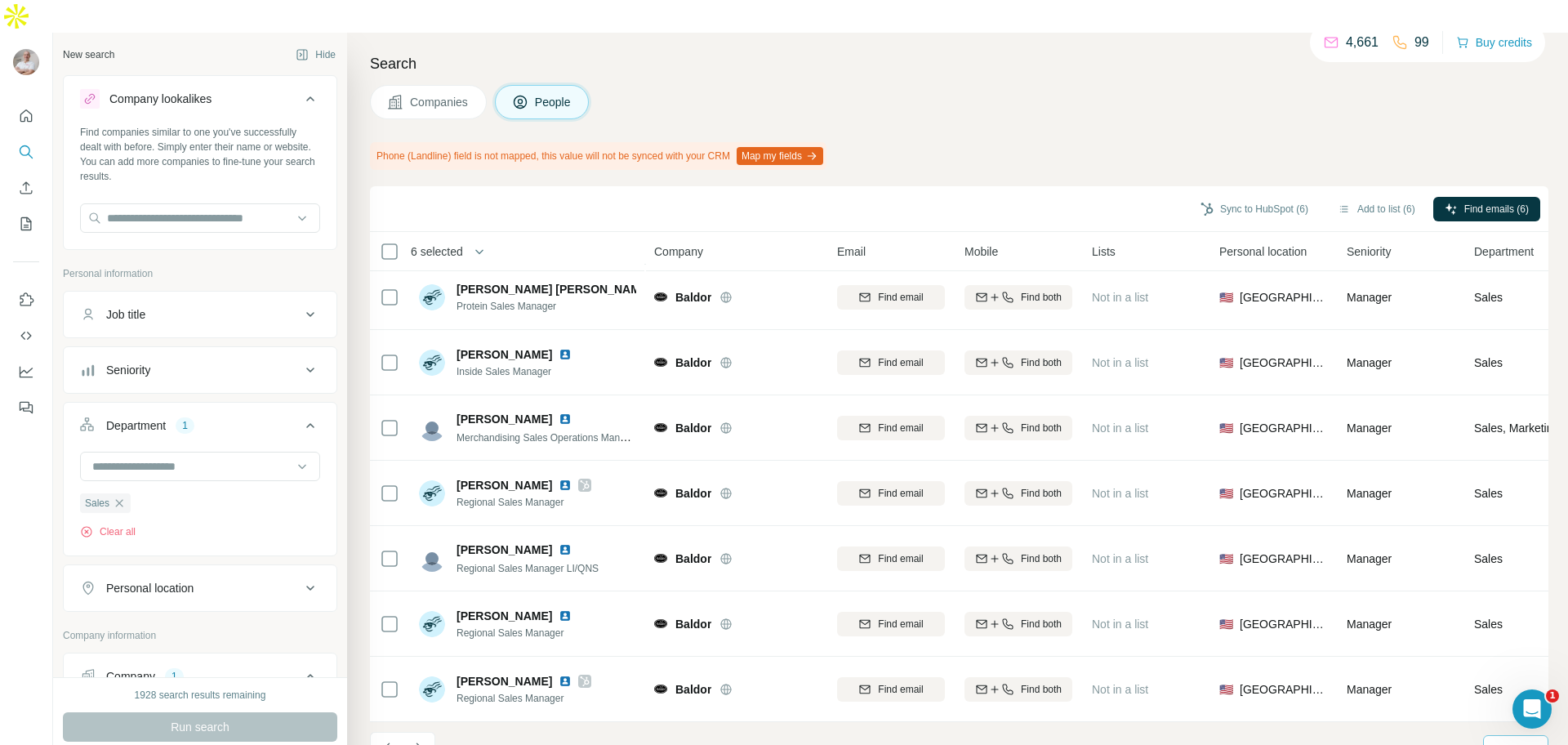
click at [1497, 741] on p "10" at bounding box center [1500, 749] width 13 height 16
click at [1508, 584] on p "60" at bounding box center [1503, 592] width 13 height 16
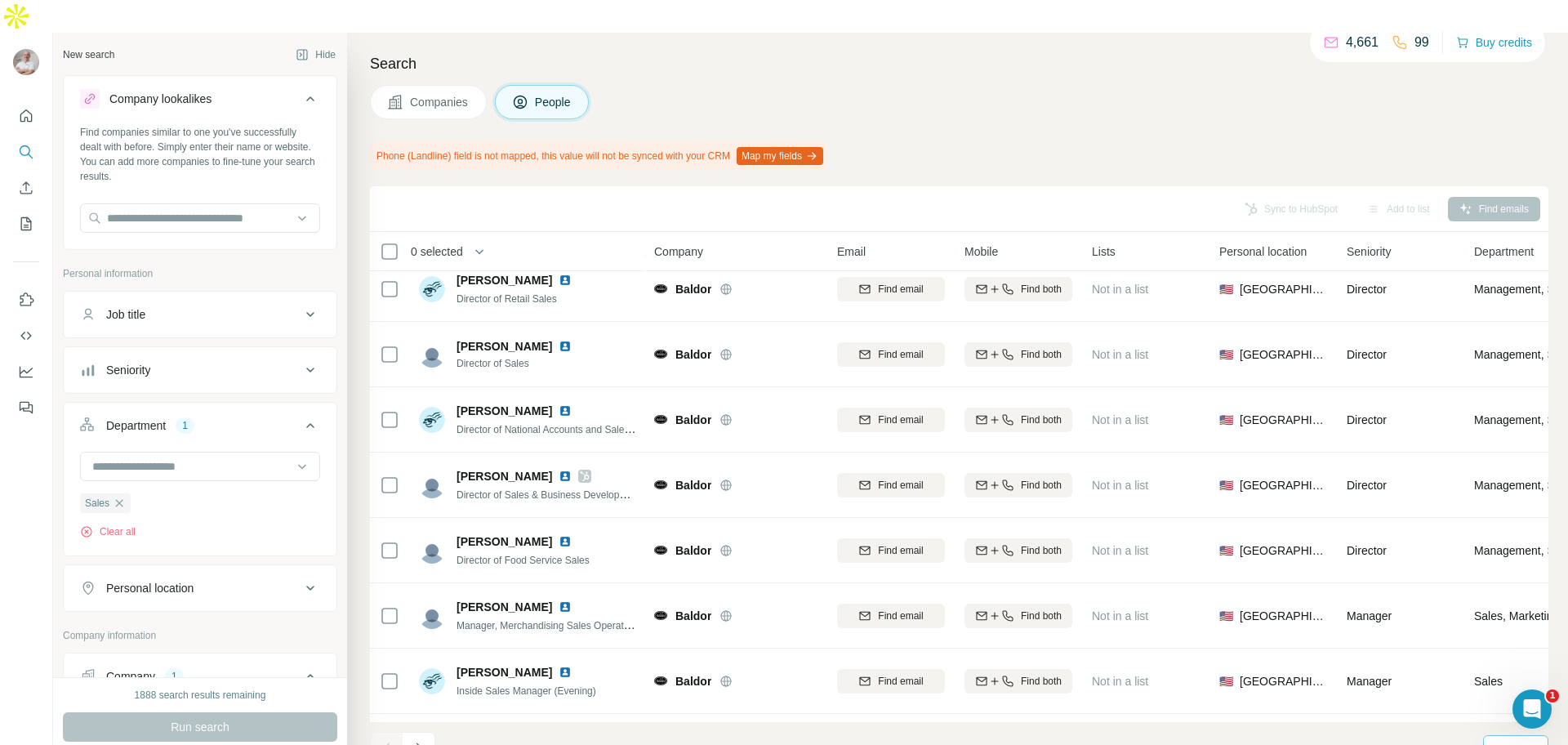
click at [381, 732] on div at bounding box center [386, 748] width 32 height 32
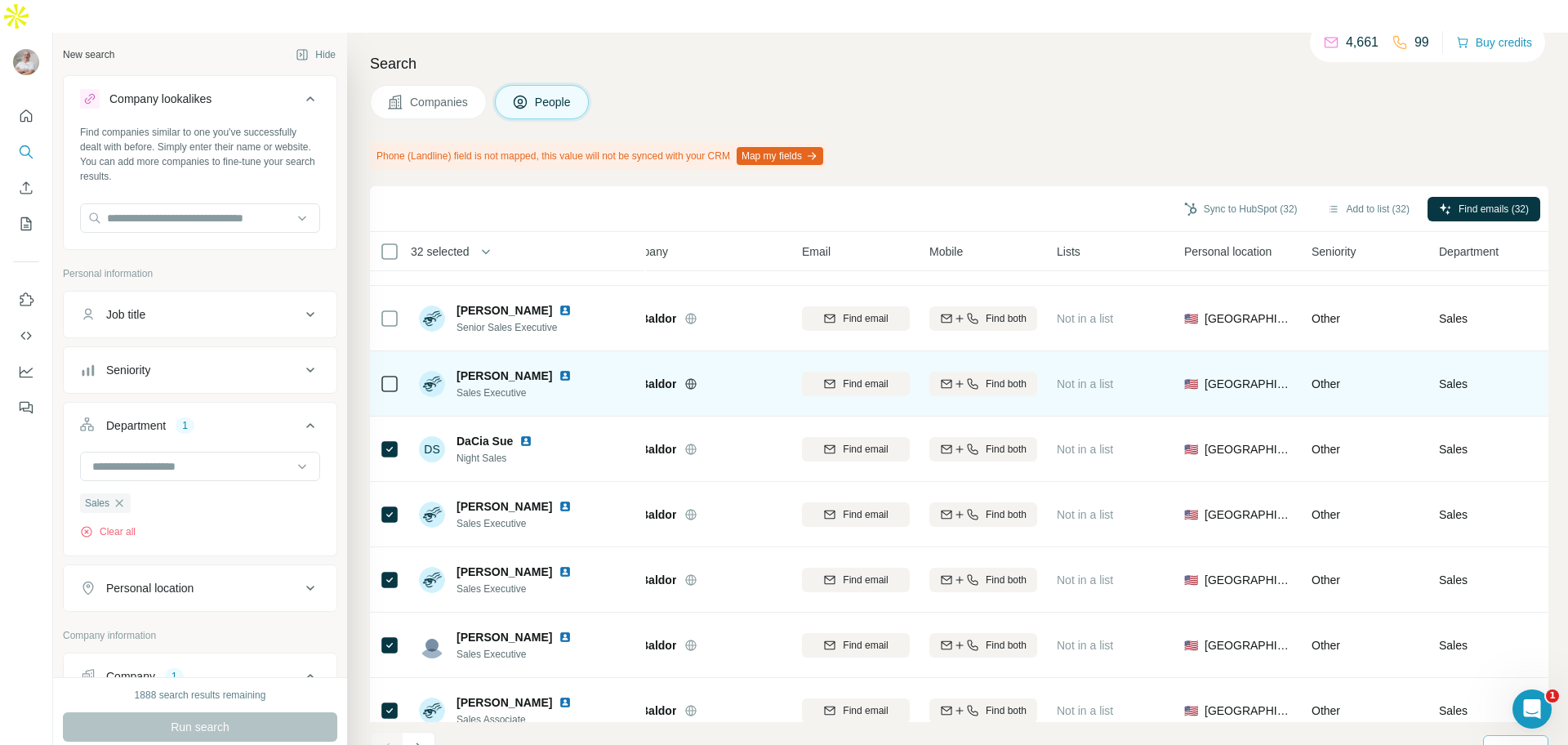
scroll to position [2273, 35]
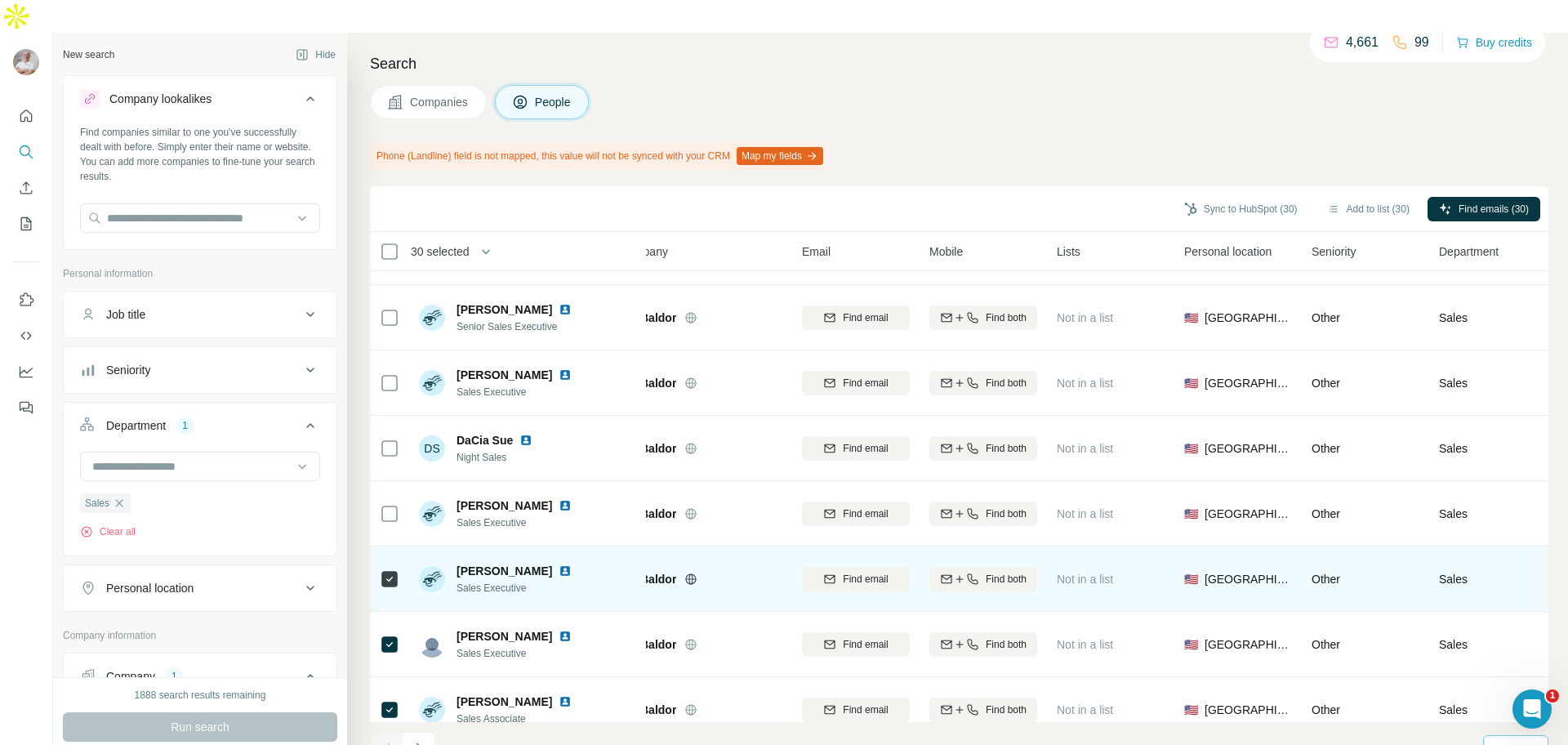
click at [392, 569] on icon at bounding box center [390, 578] width 20 height 20
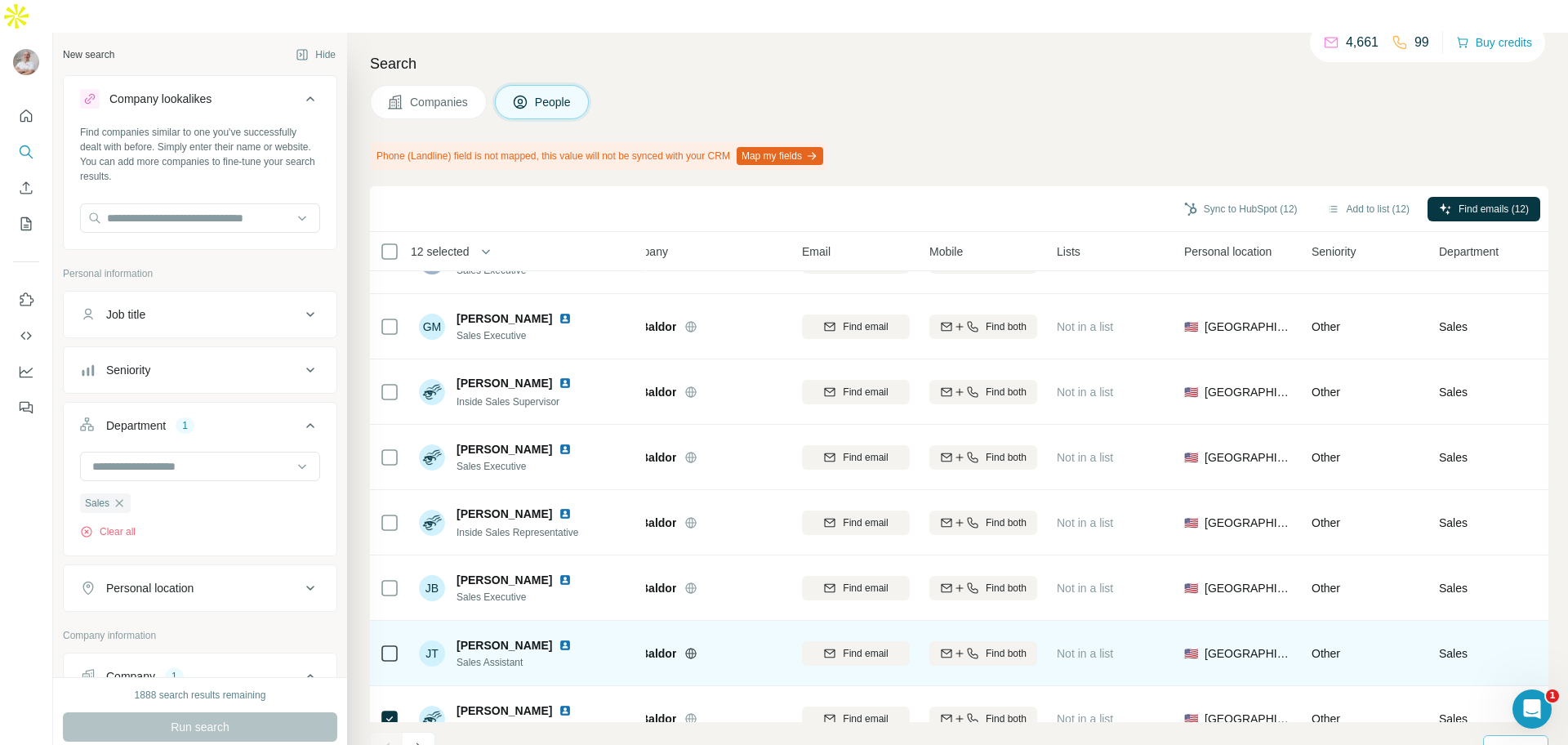
scroll to position [3477, 35]
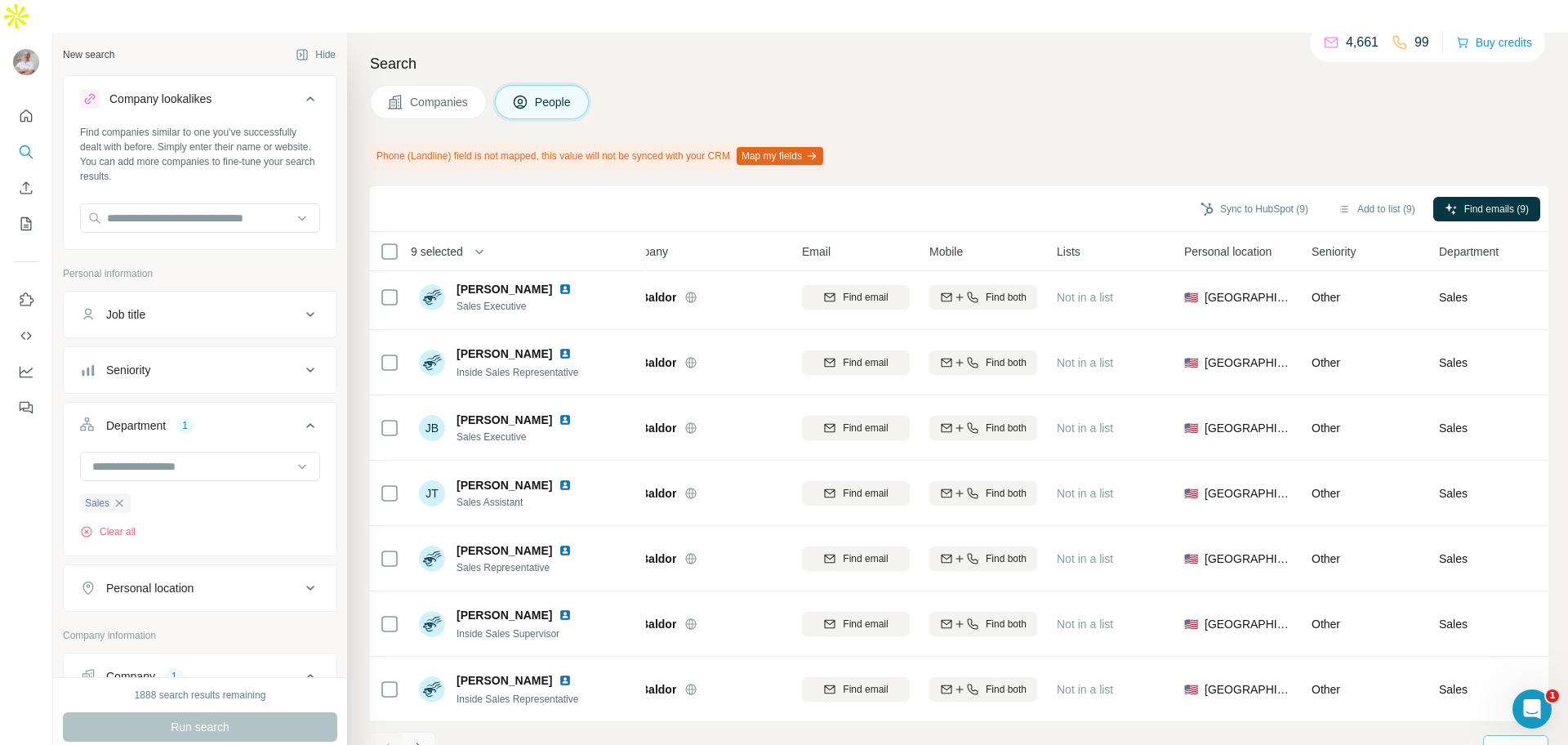
click at [425, 740] on icon "Navigate to next page" at bounding box center [418, 748] width 16 height 16
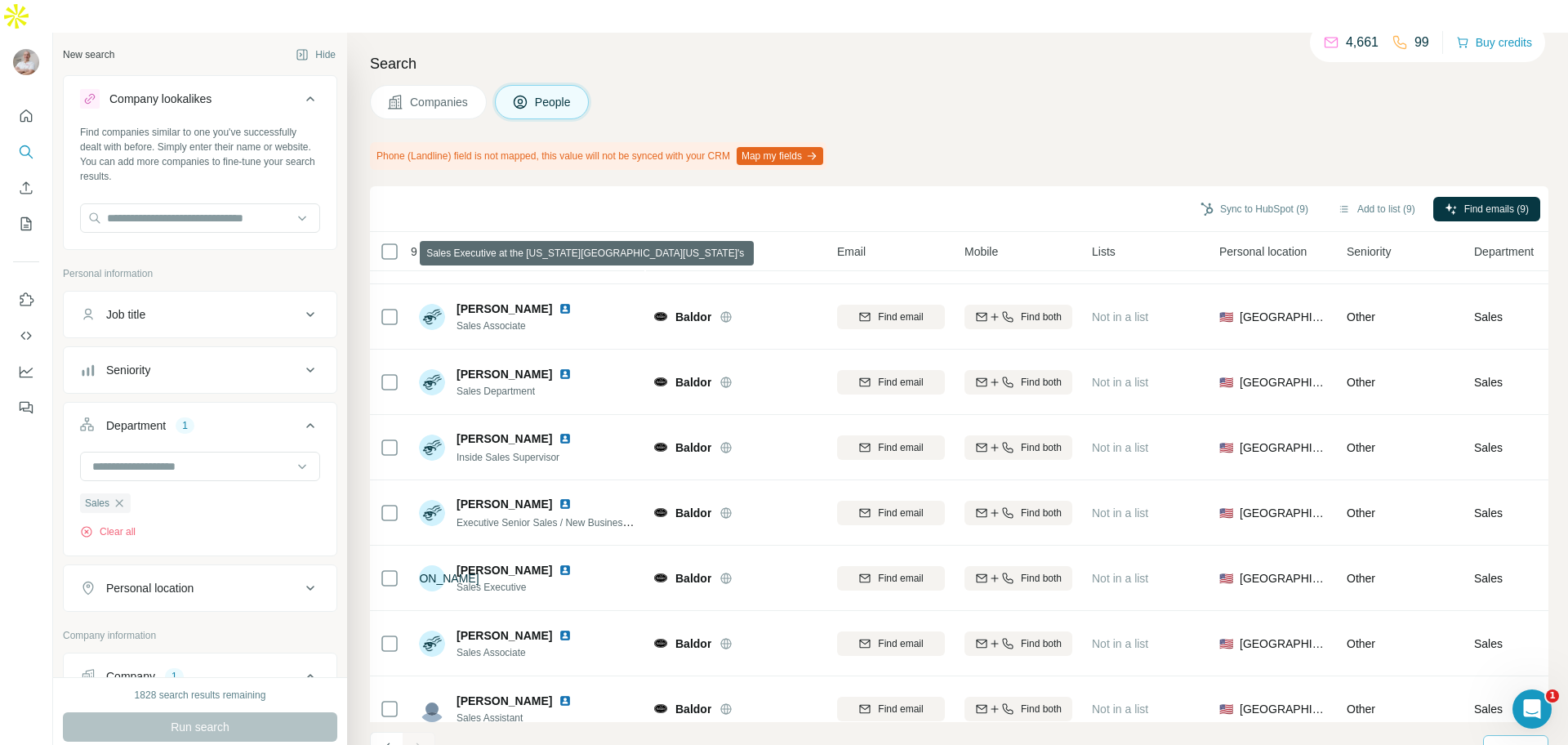
scroll to position [118, 0]
click at [389, 740] on icon "Navigate to previous page" at bounding box center [387, 748] width 16 height 16
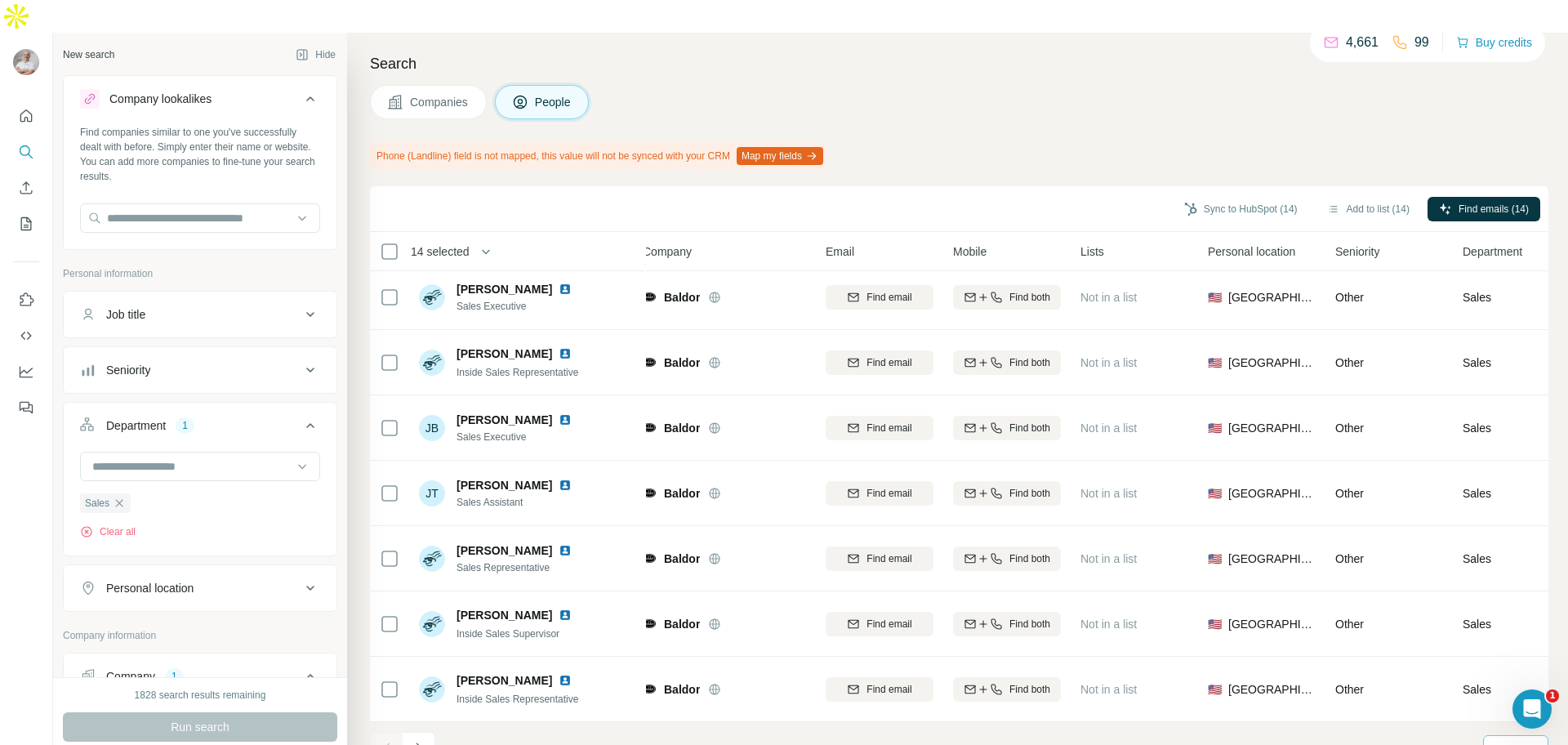
scroll to position [3477, 11]
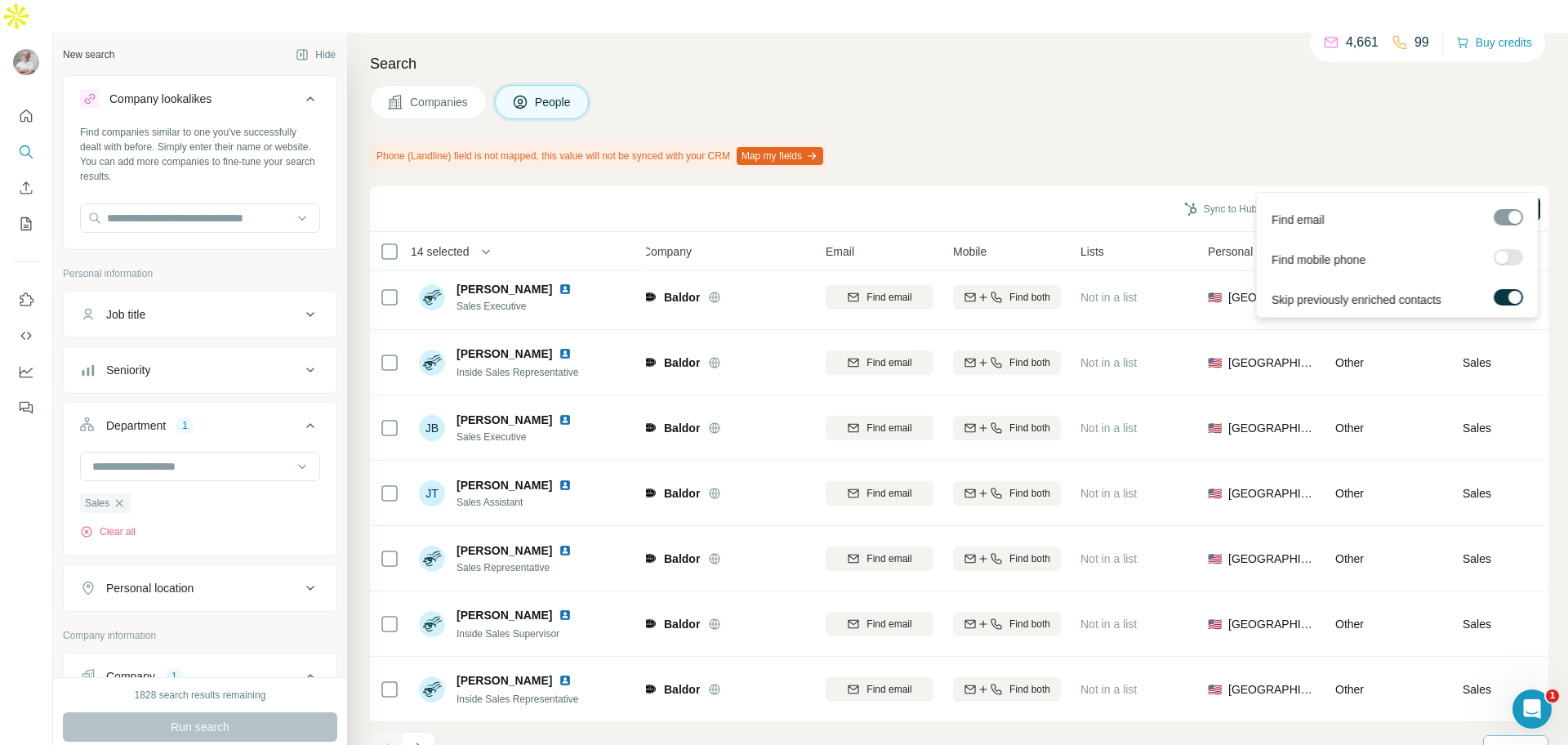
click at [1478, 202] on span "Find emails (14)" at bounding box center [1494, 209] width 70 height 14
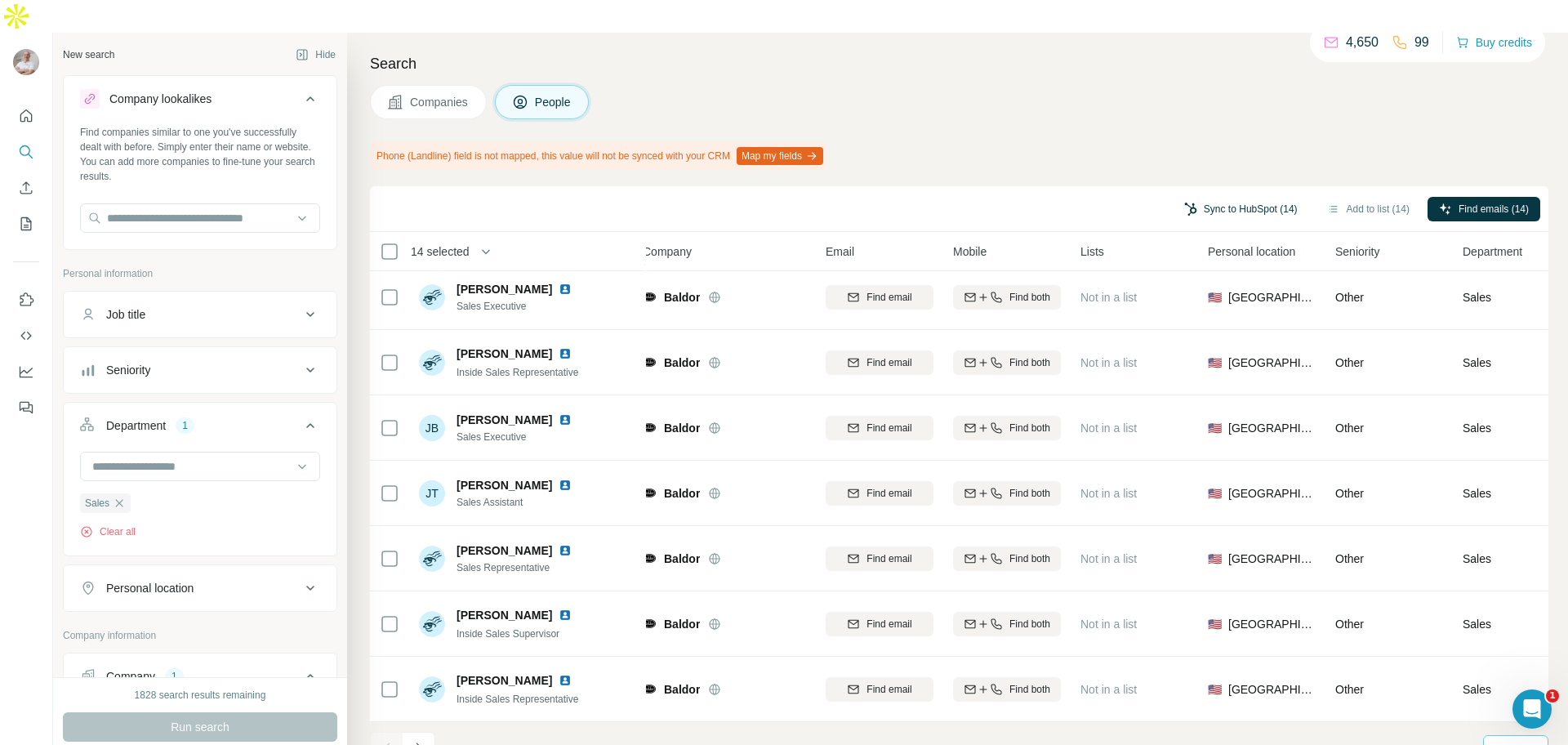
click at [1238, 197] on button "Sync to HubSpot (14)" at bounding box center [1240, 210] width 136 height 25
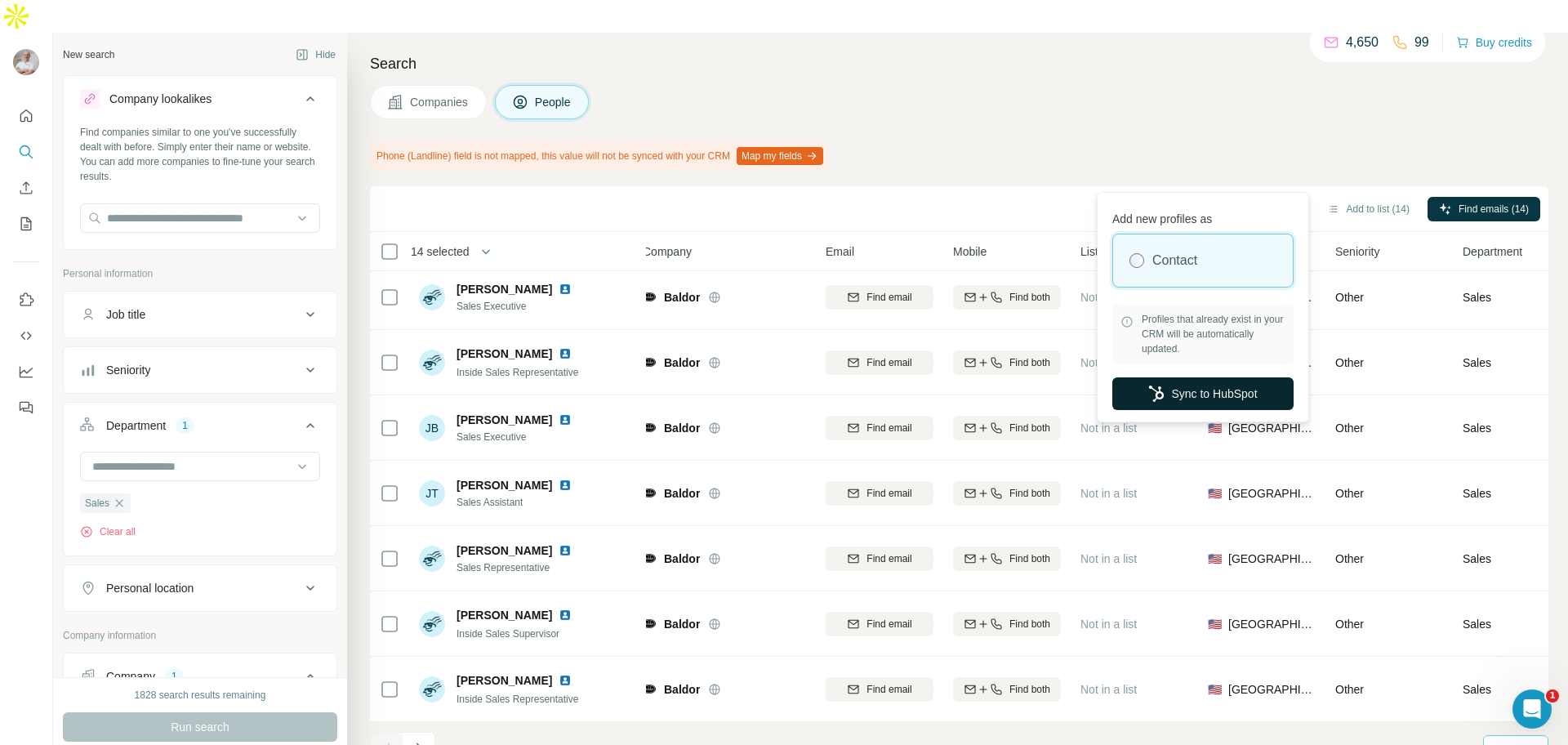
click at [1211, 394] on button "Sync to HubSpot" at bounding box center [1203, 393] width 181 height 32
